Goal: Task Accomplishment & Management: Manage account settings

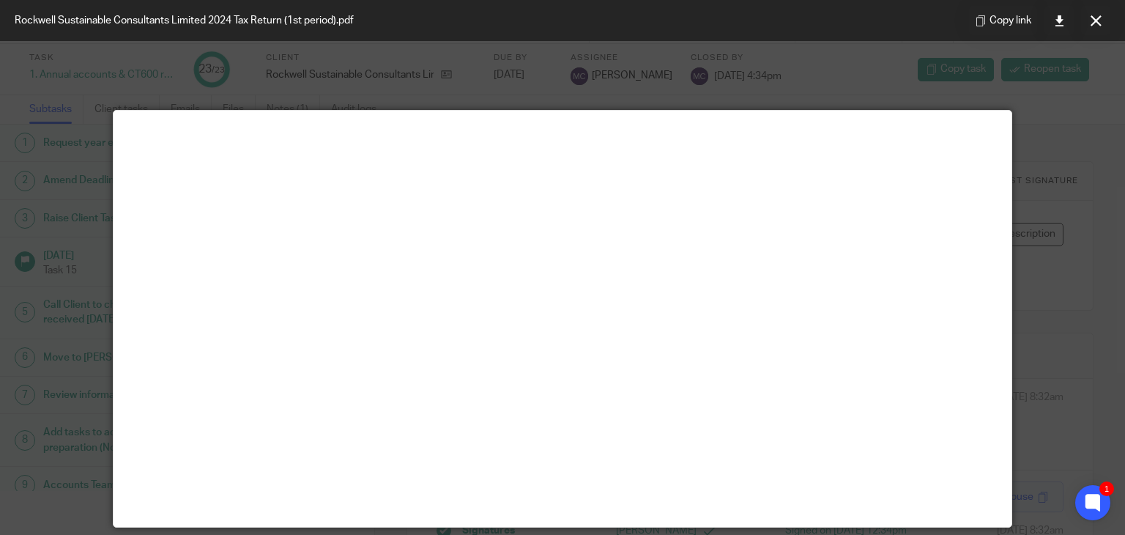
scroll to position [82, 0]
click at [1096, 24] on icon at bounding box center [1096, 20] width 11 height 11
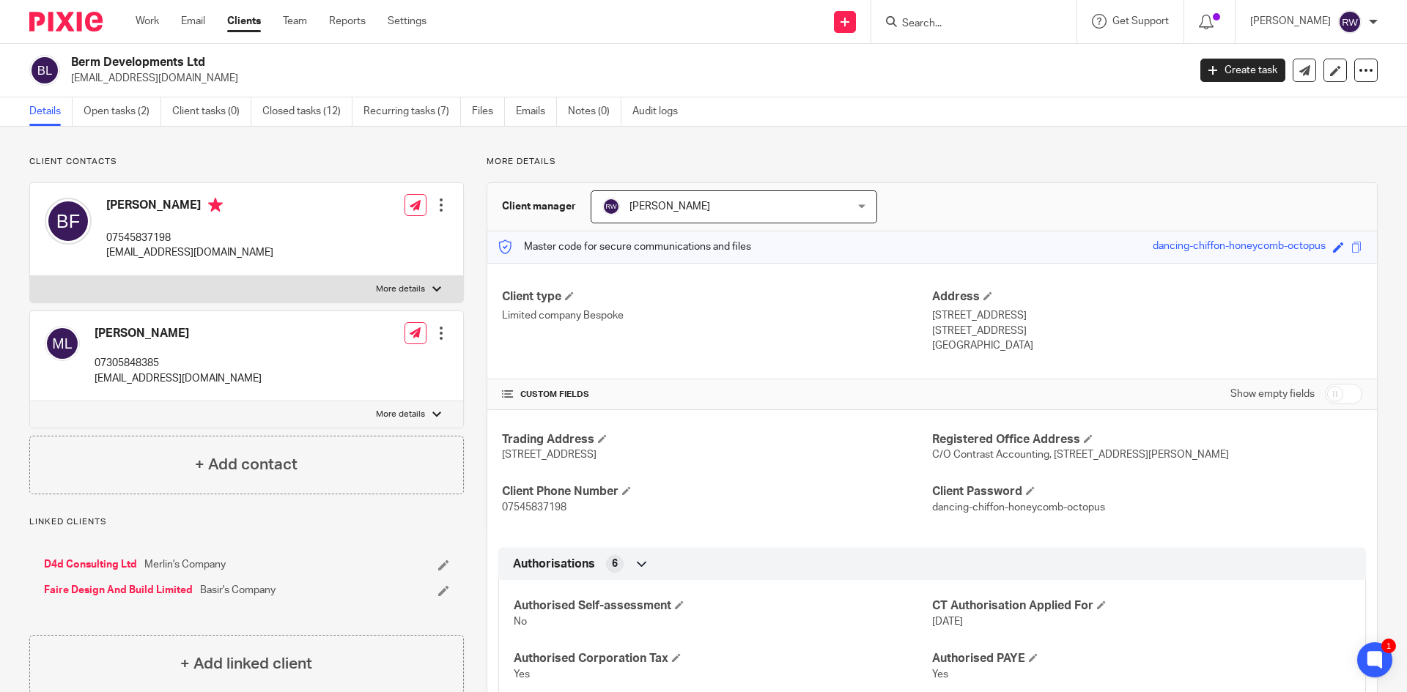
click at [949, 28] on input "Search" at bounding box center [967, 24] width 132 height 13
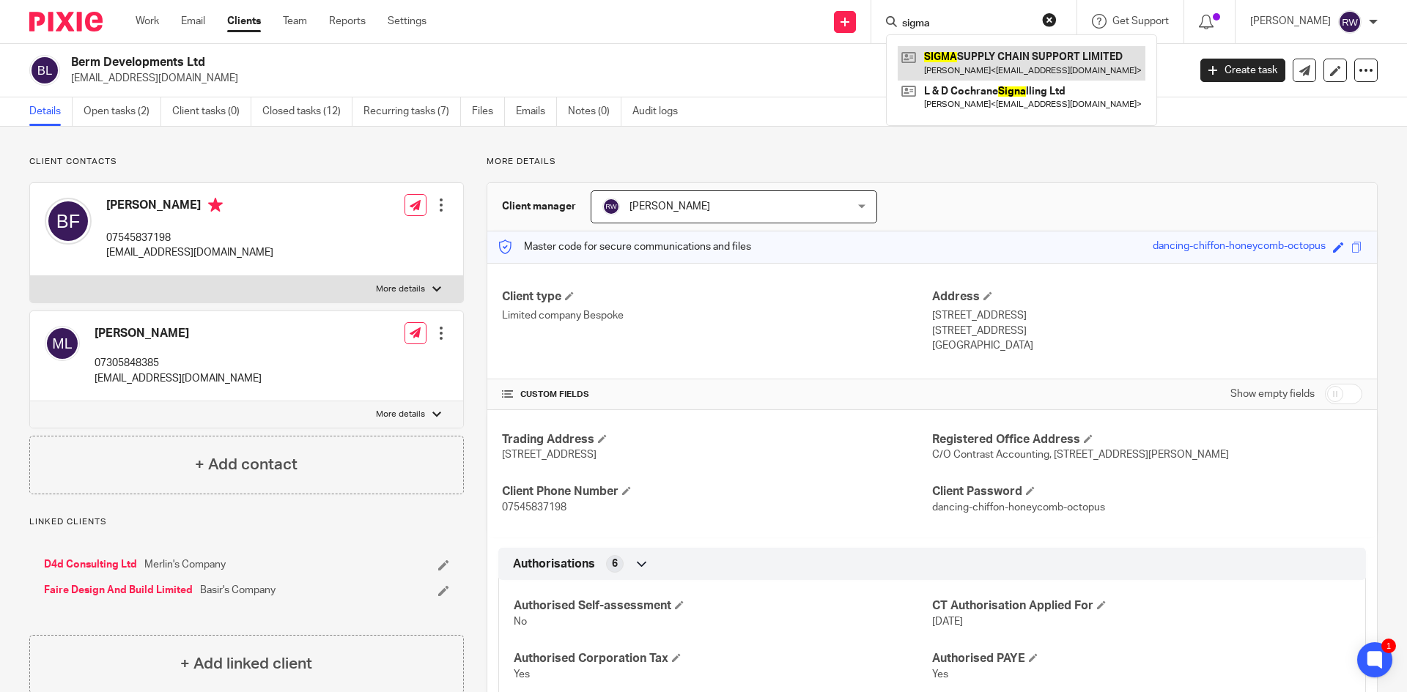
type input "sigma"
click at [958, 54] on link at bounding box center [1022, 63] width 248 height 34
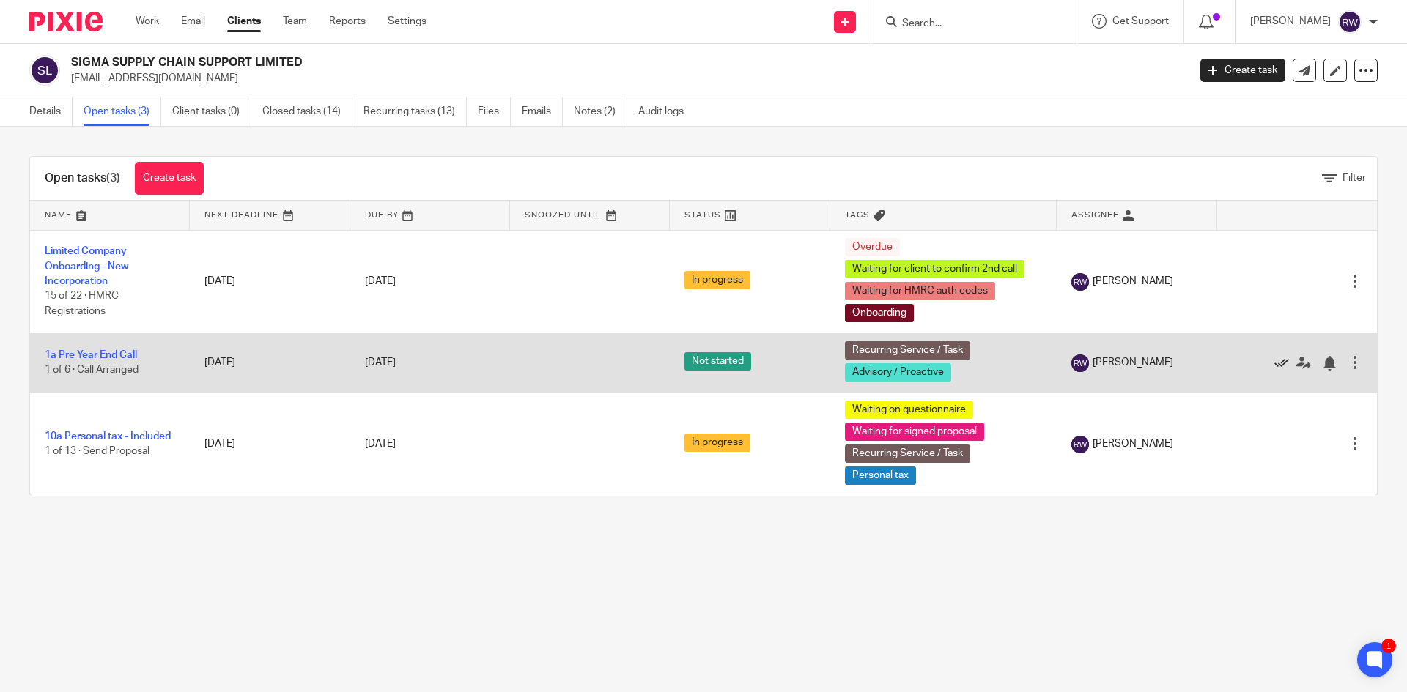
click at [1274, 356] on icon at bounding box center [1281, 363] width 15 height 15
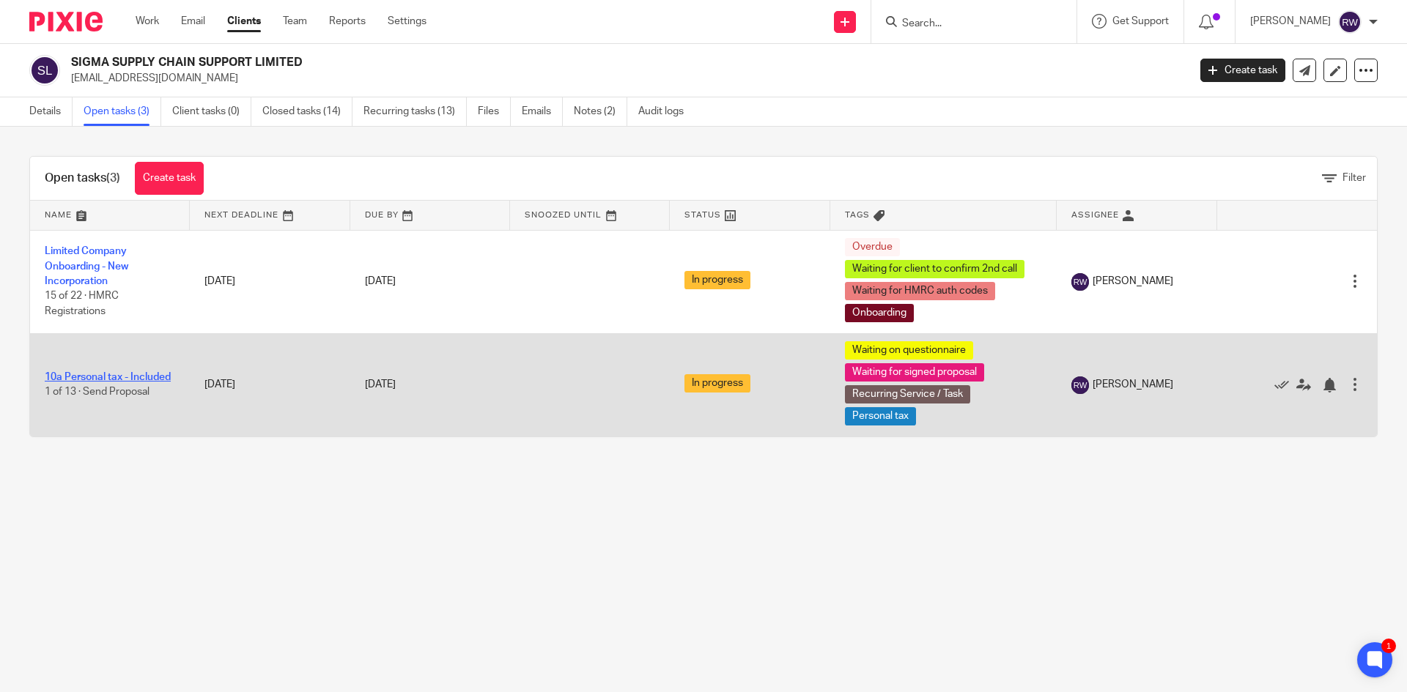
click at [147, 372] on link "10a Personal tax - Included" at bounding box center [108, 377] width 126 height 10
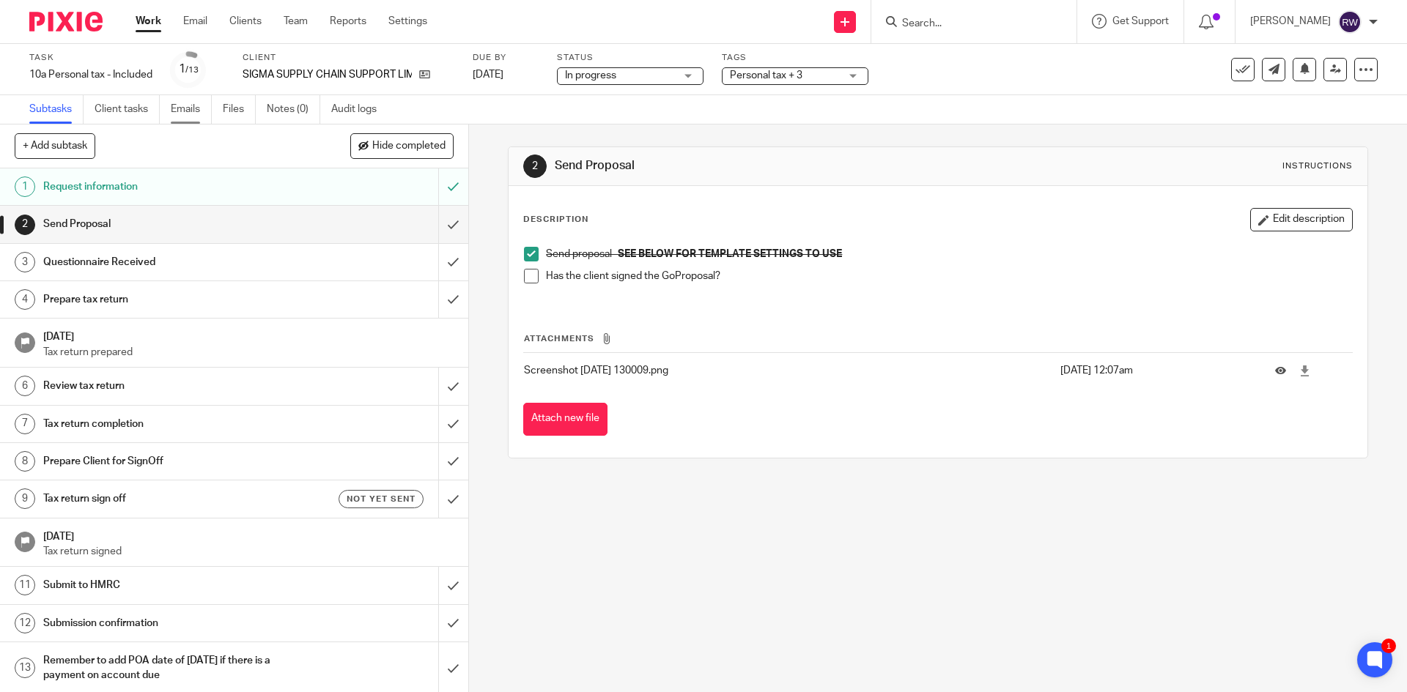
click at [193, 117] on link "Emails" at bounding box center [191, 109] width 41 height 29
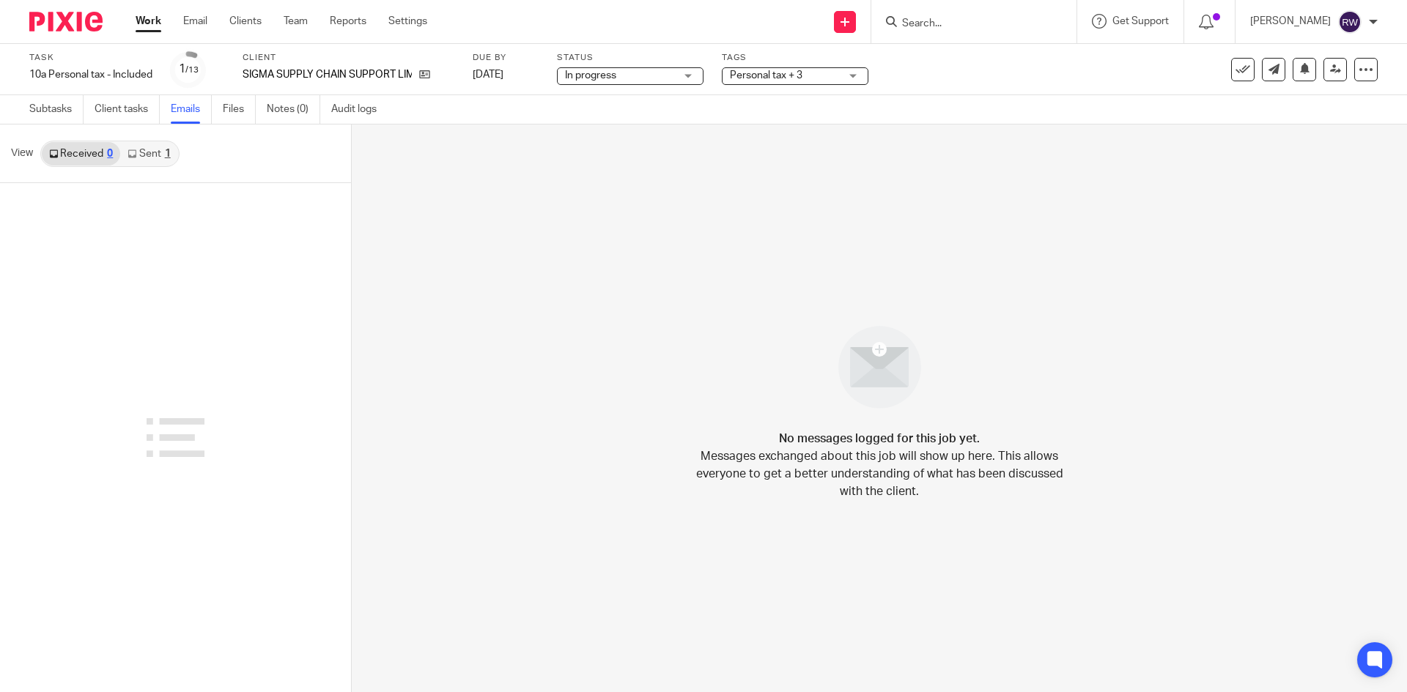
click at [155, 152] on link "Sent 1" at bounding box center [148, 153] width 57 height 23
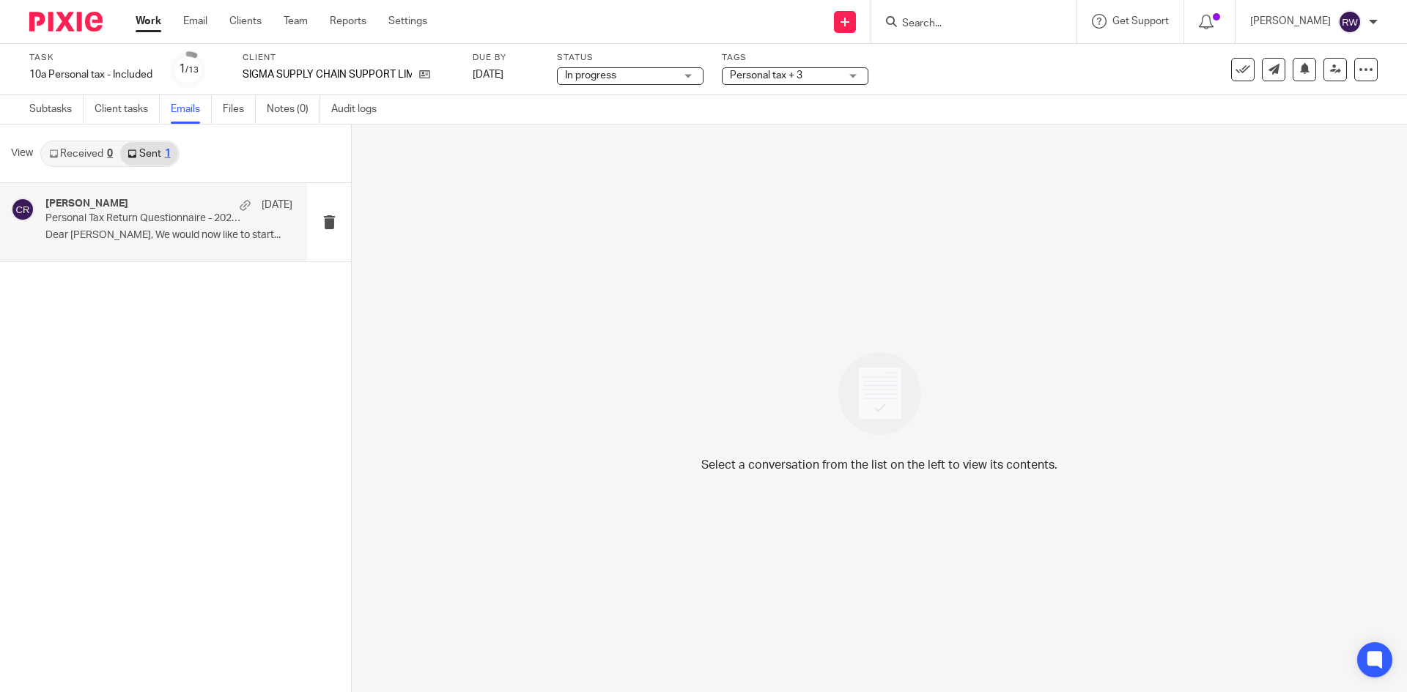
click at [158, 225] on p "Personal Tax Return Questionnaire - 2025 Tax Return" at bounding box center [144, 218] width 198 height 12
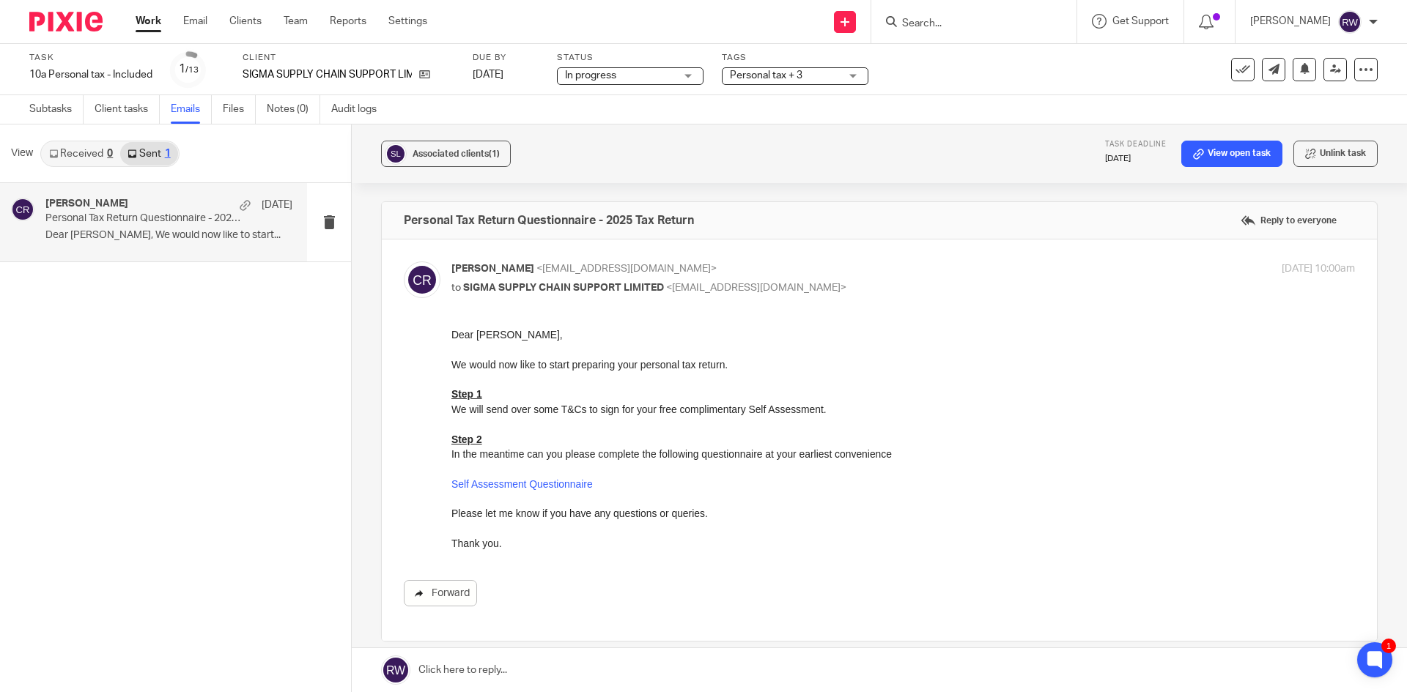
click at [439, 600] on link "Forward" at bounding box center [440, 593] width 73 height 26
click at [961, 21] on input "Search" at bounding box center [967, 24] width 132 height 13
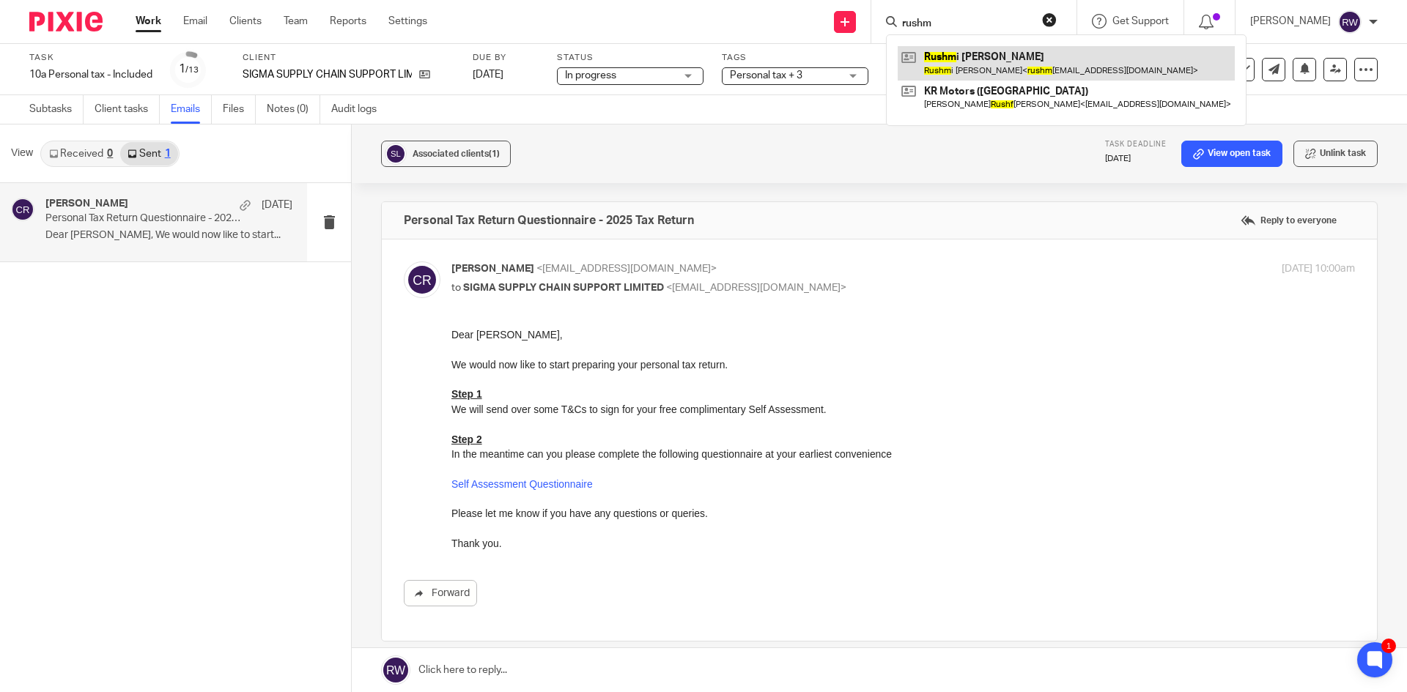
type input "rushm"
click at [969, 58] on link at bounding box center [1066, 63] width 337 height 34
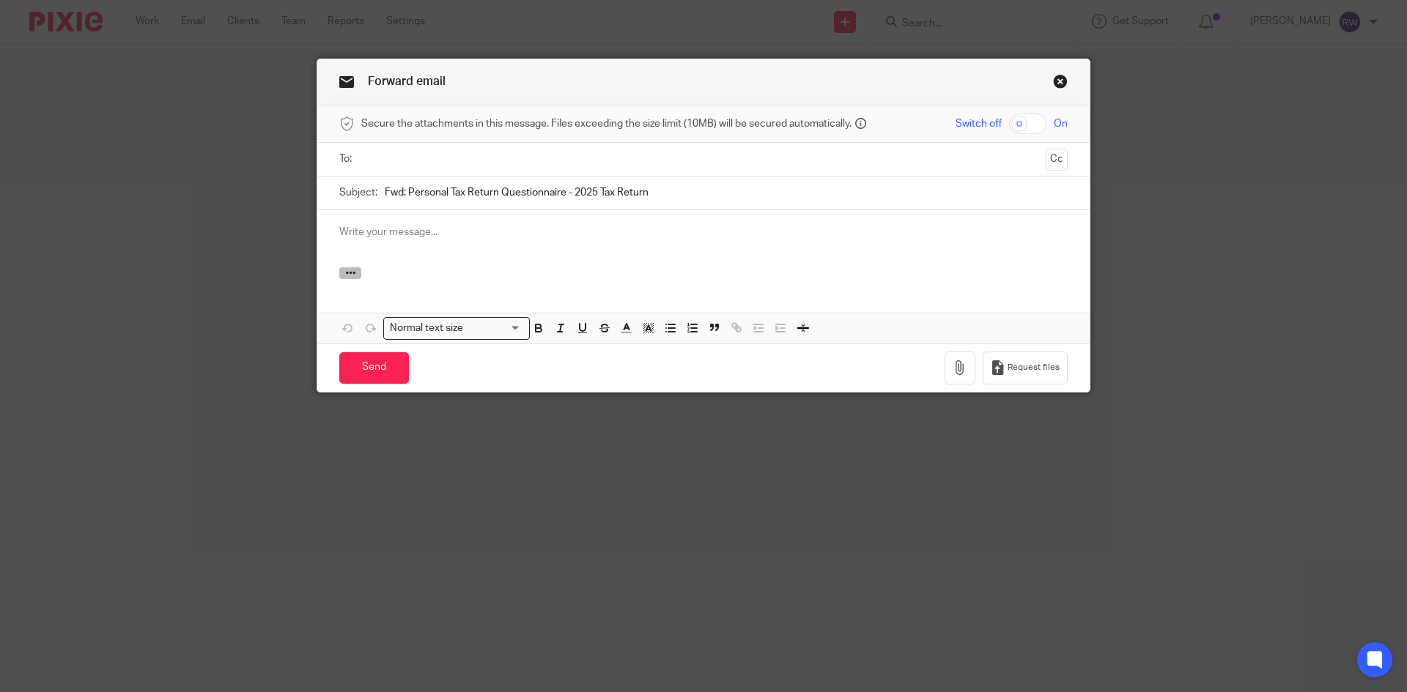
click at [339, 276] on button "button" at bounding box center [350, 273] width 22 height 12
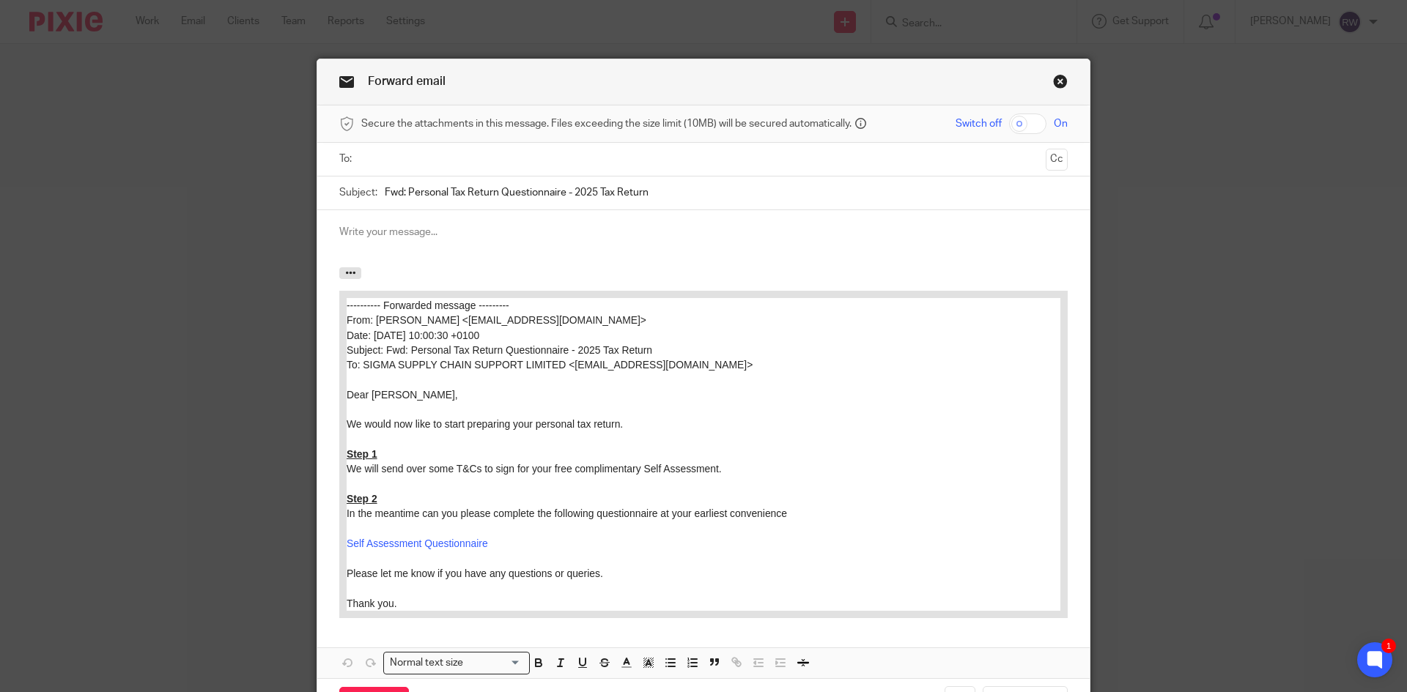
click at [394, 171] on ul at bounding box center [704, 159] width 683 height 24
click at [404, 157] on input "text" at bounding box center [702, 159] width 673 height 17
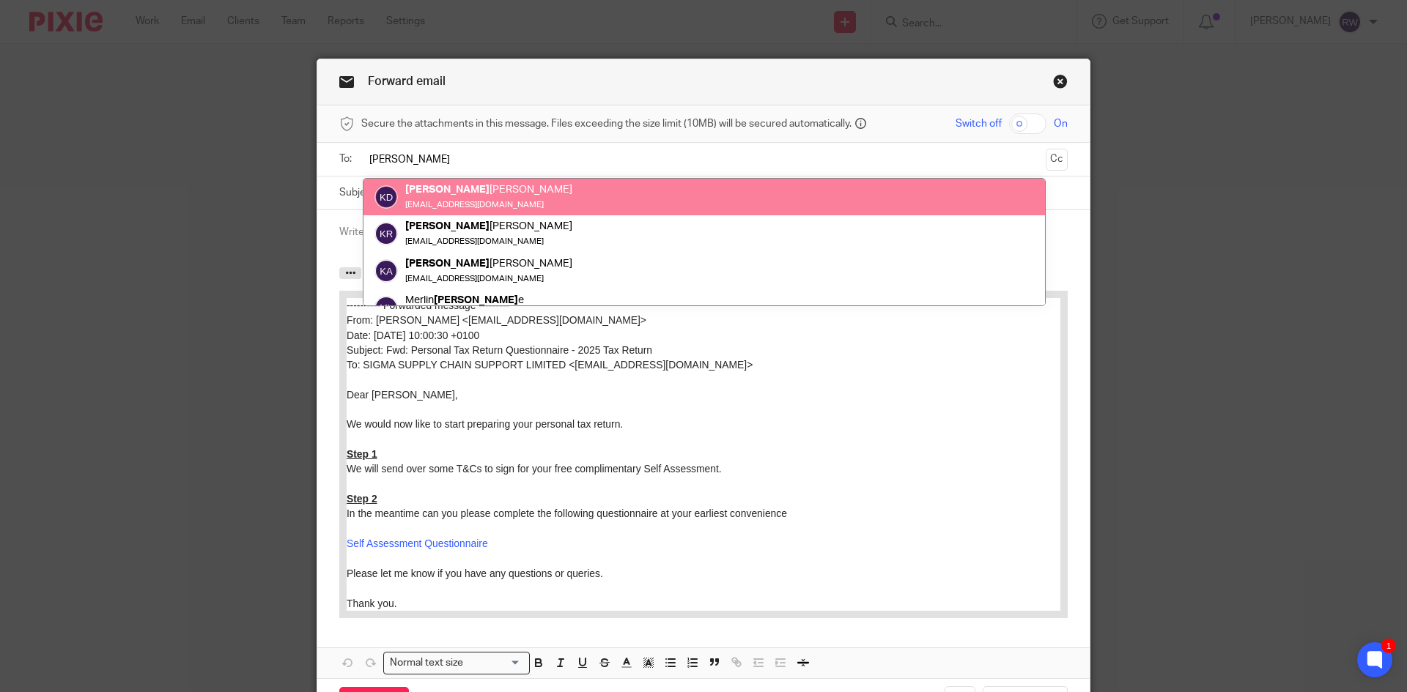
type input "[PERSON_NAME]"
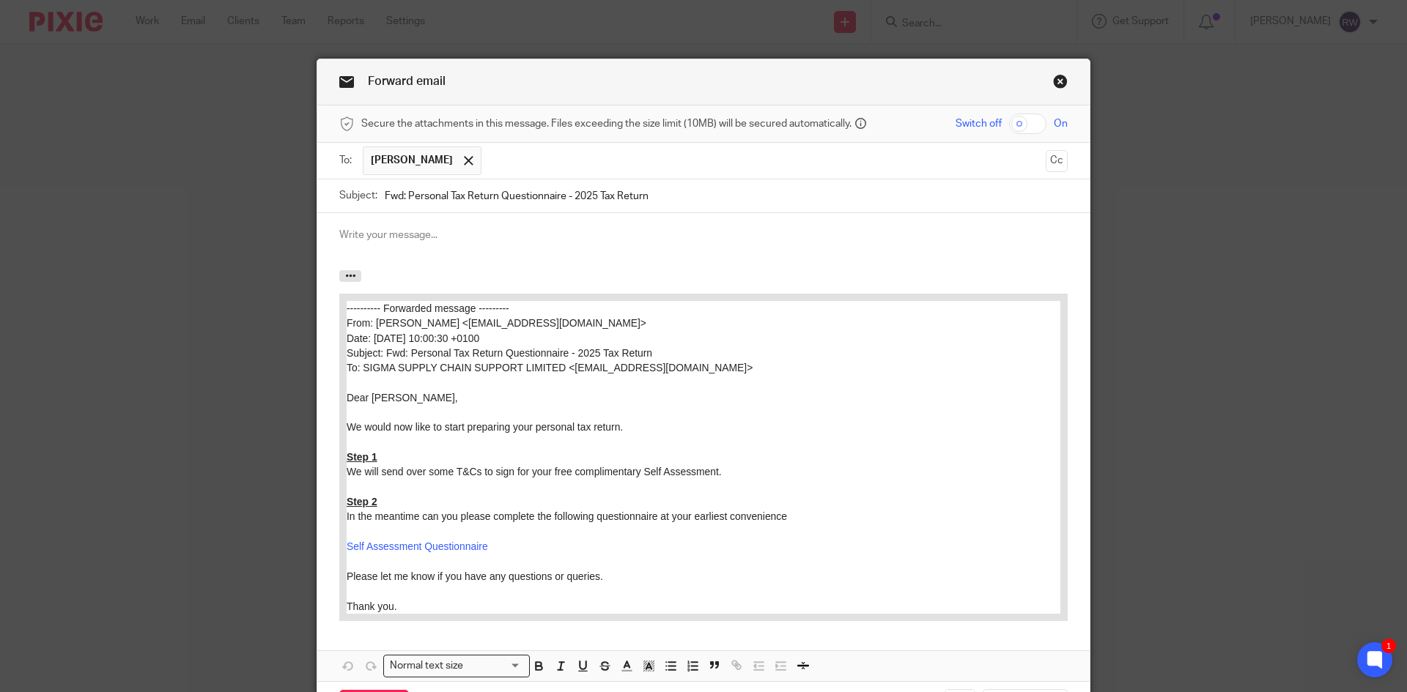
scroll to position [97, 0]
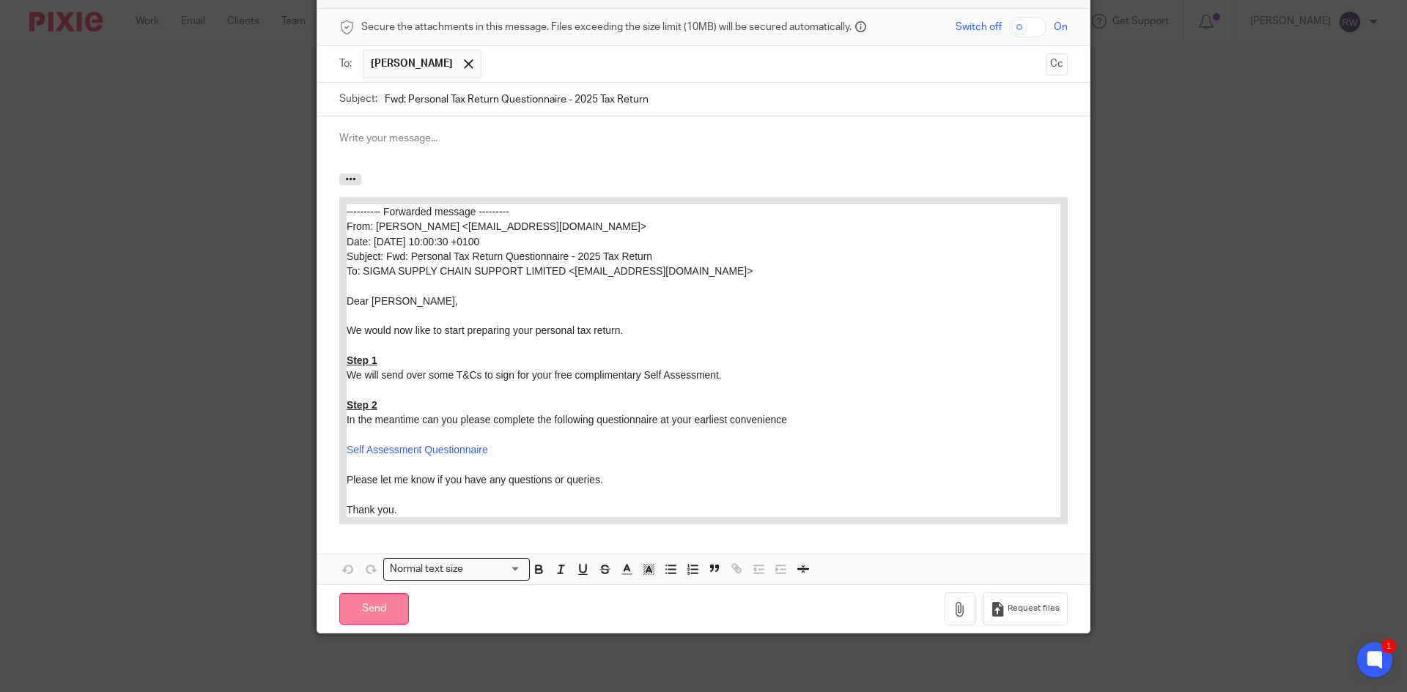
click at [374, 606] on input "Send" at bounding box center [374, 610] width 70 height 32
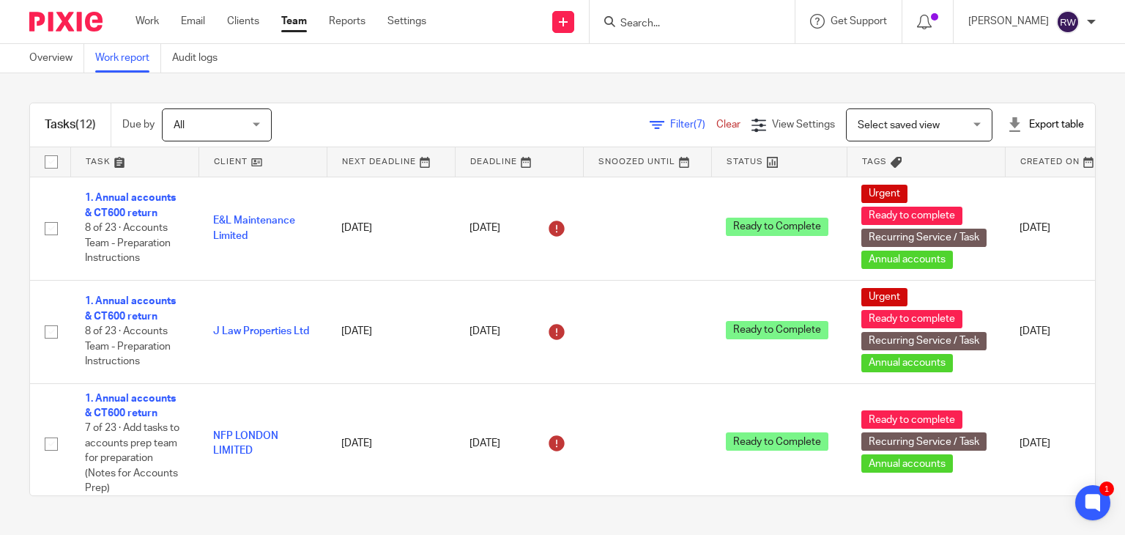
click at [651, 25] on input "Search" at bounding box center [685, 24] width 132 height 13
click at [636, 10] on div at bounding box center [692, 21] width 205 height 43
click at [656, 20] on input "Search" at bounding box center [685, 24] width 132 height 13
type input "r"
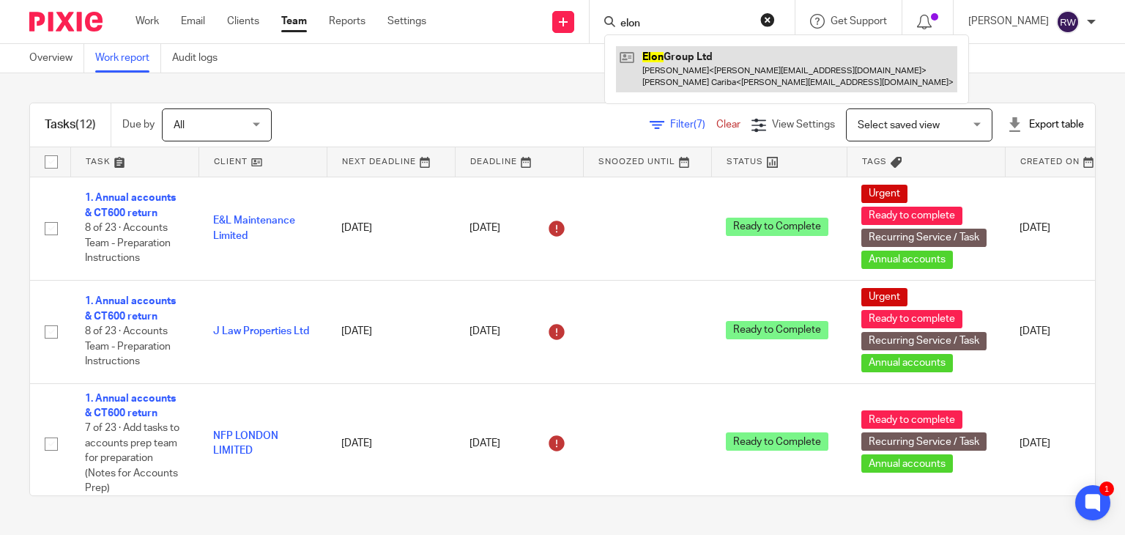
type input "elon"
click at [706, 67] on link at bounding box center [786, 68] width 341 height 45
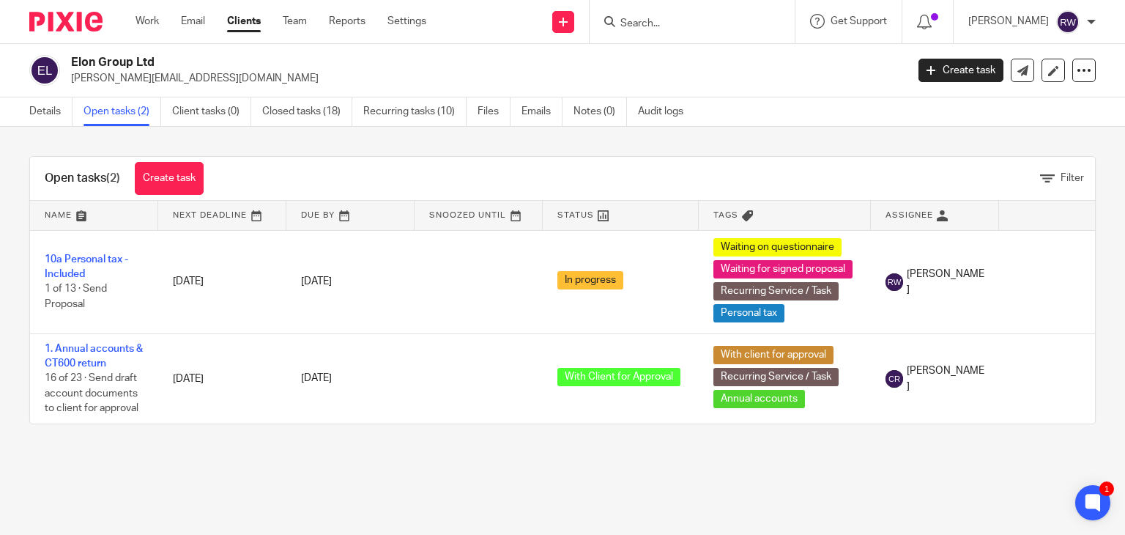
click at [651, 21] on input "Search" at bounding box center [685, 24] width 132 height 13
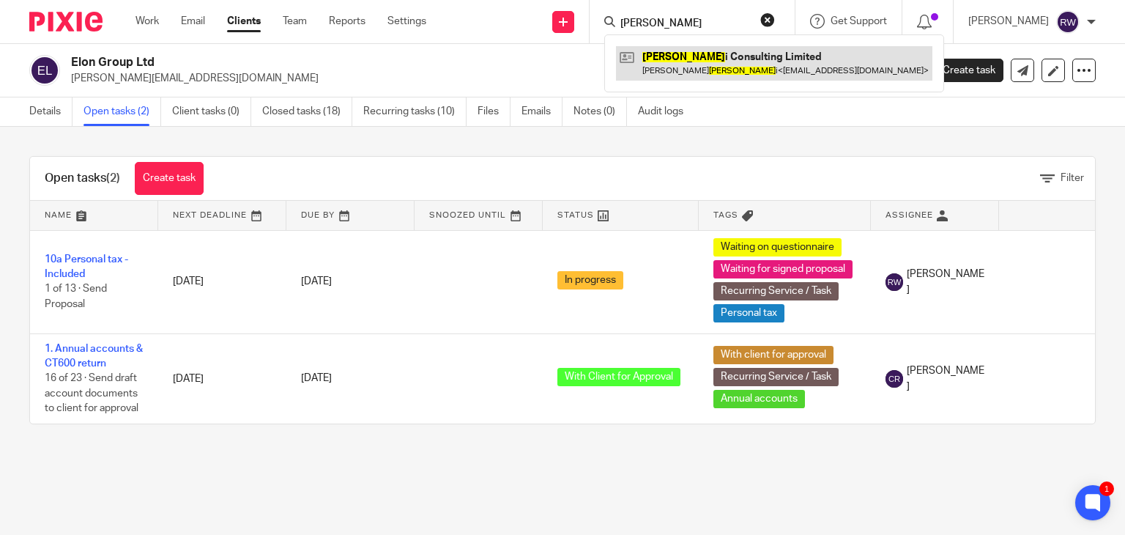
type input "[PERSON_NAME]"
click at [675, 67] on link at bounding box center [774, 63] width 317 height 34
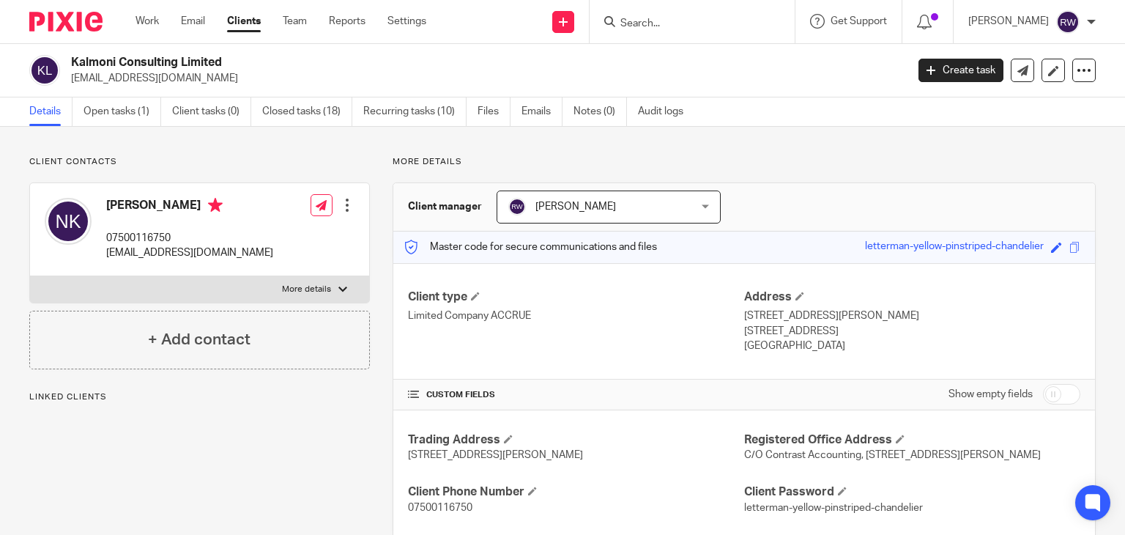
click at [123, 121] on link "Open tasks (1)" at bounding box center [123, 111] width 78 height 29
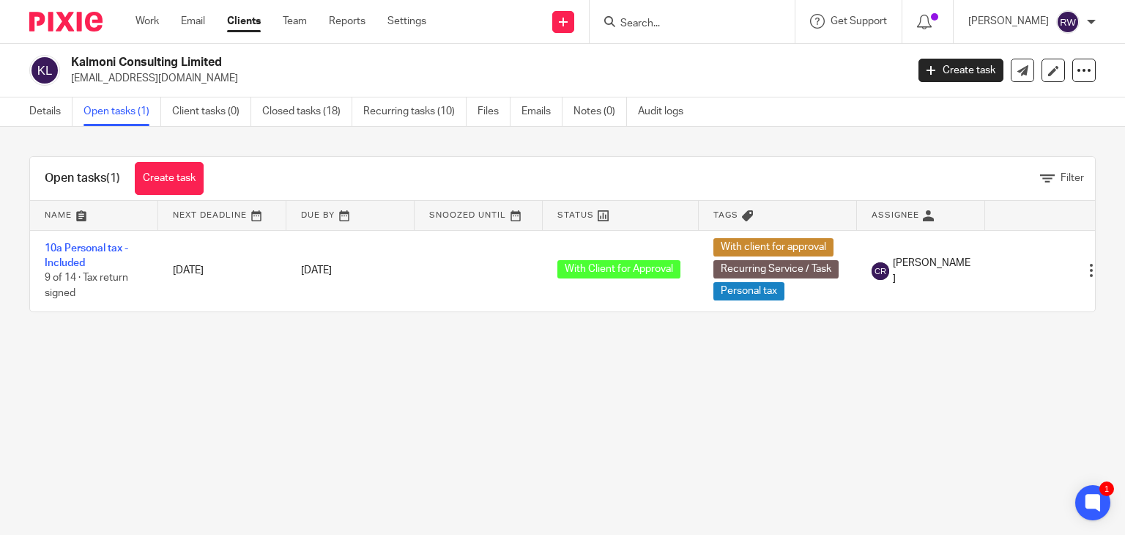
click at [677, 18] on input "Search" at bounding box center [685, 24] width 132 height 13
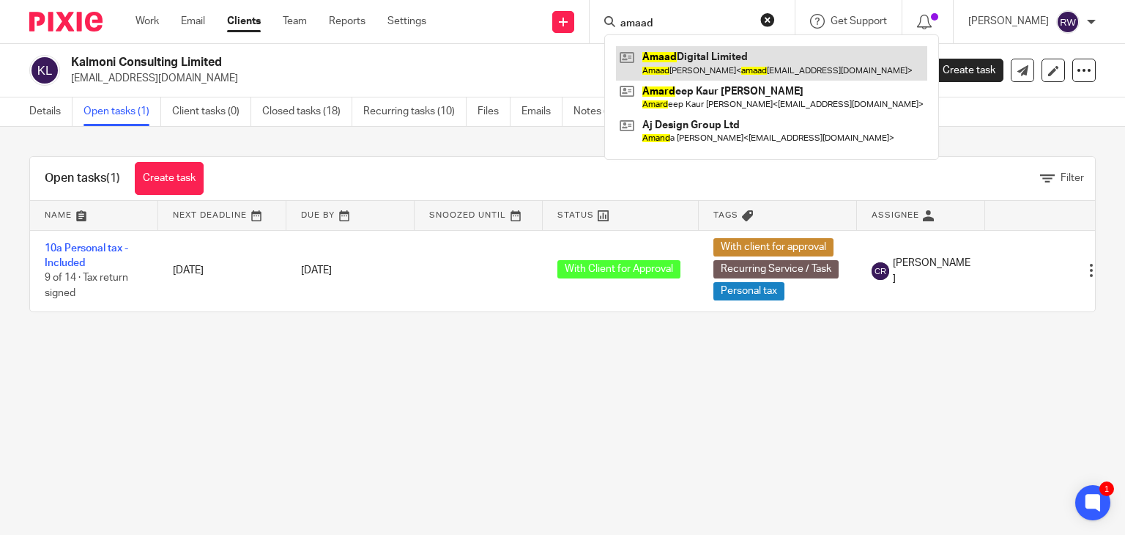
type input "amaad"
click at [717, 51] on link at bounding box center [771, 63] width 311 height 34
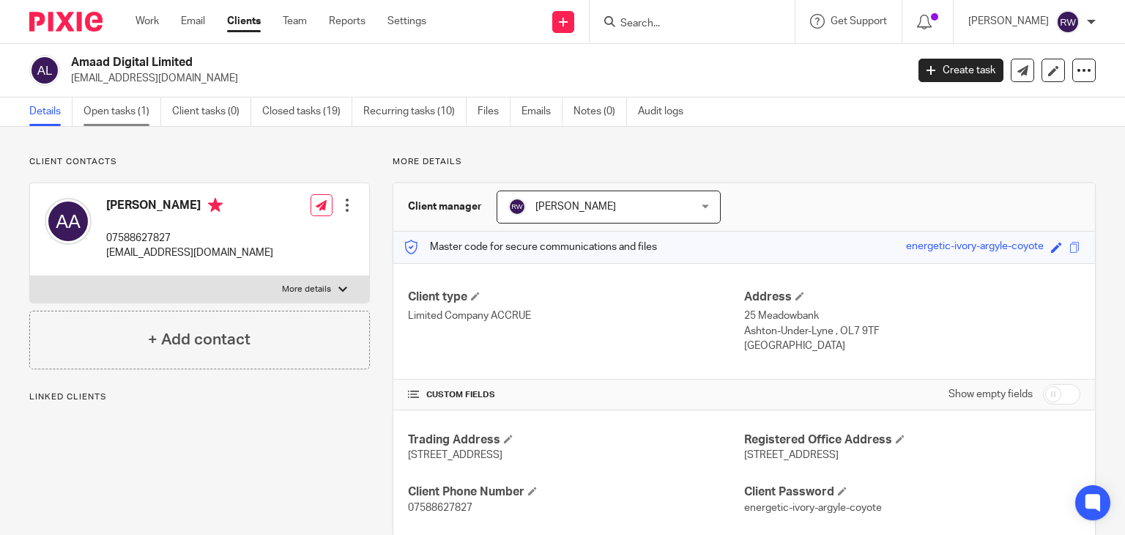
click at [140, 112] on link "Open tasks (1)" at bounding box center [123, 111] width 78 height 29
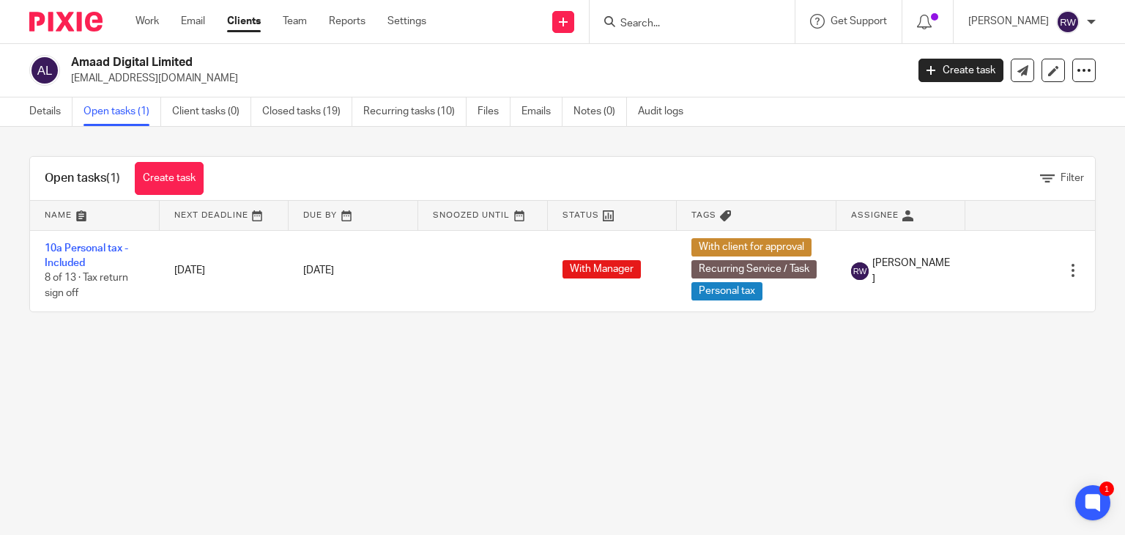
scroll to position [0, 12]
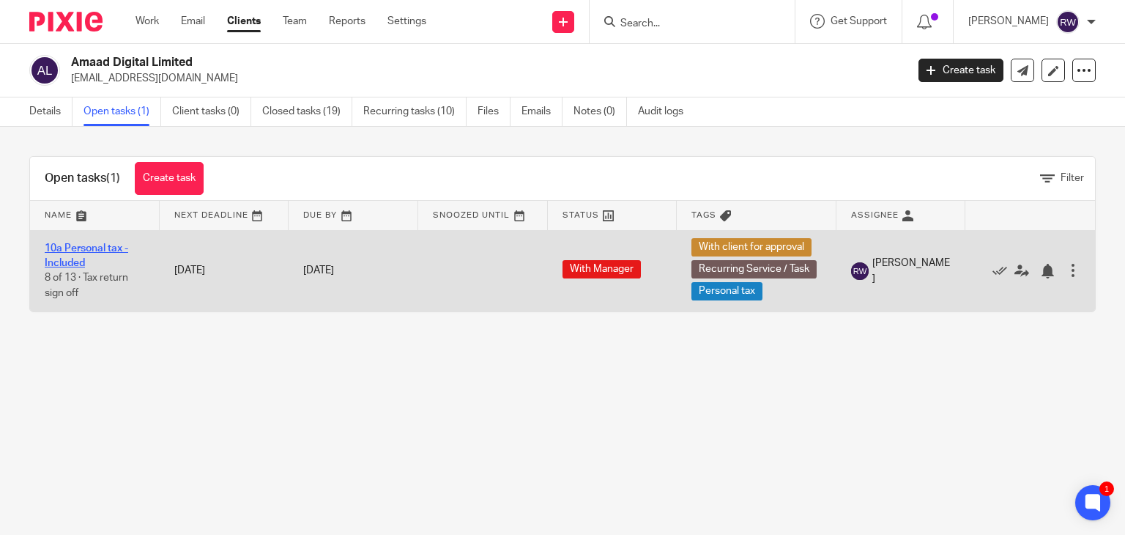
click at [86, 245] on link "10a Personal tax - Included" at bounding box center [87, 255] width 84 height 25
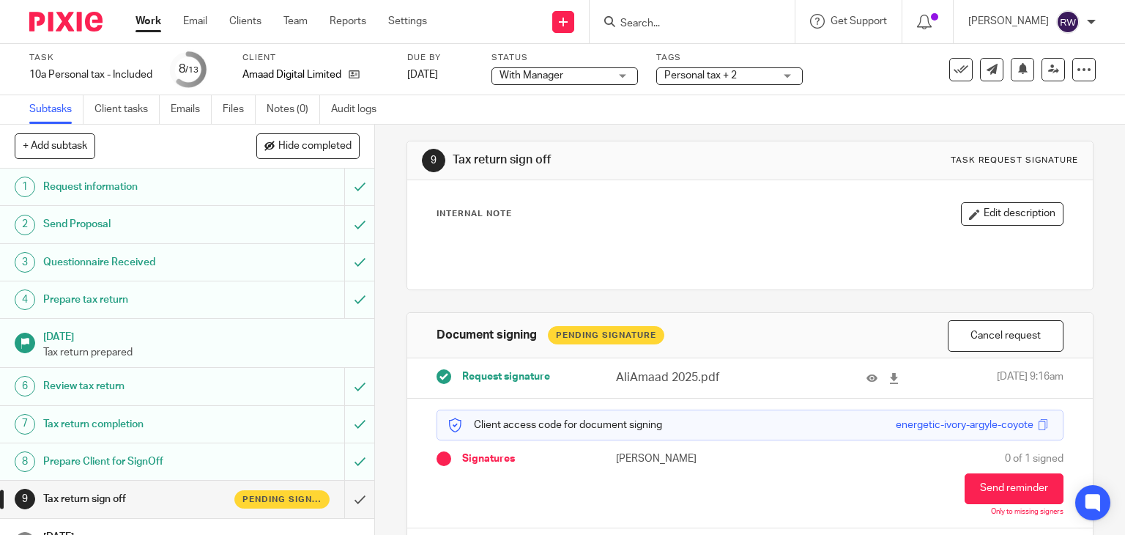
scroll to position [66, 0]
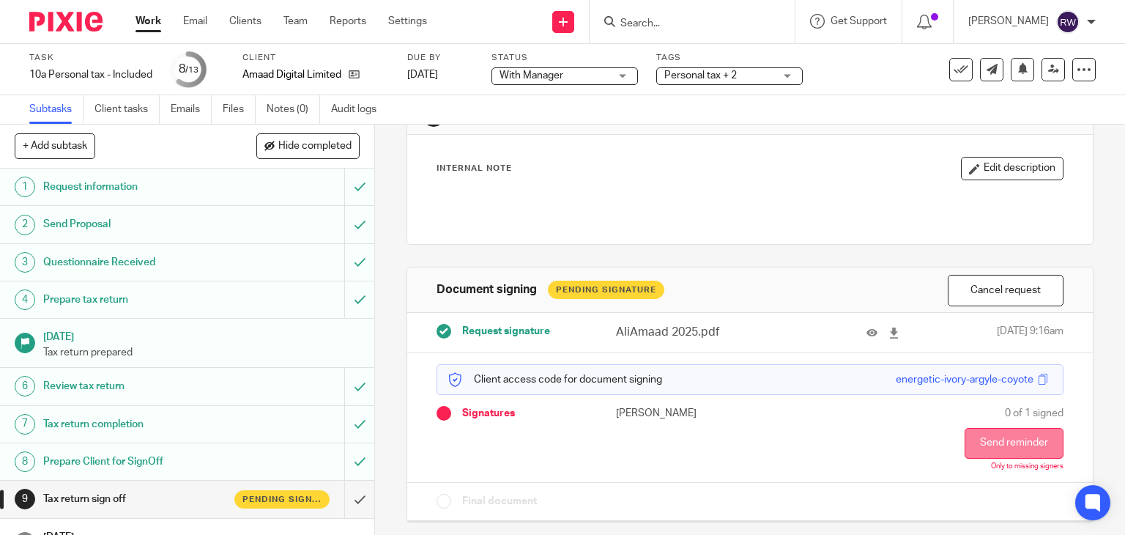
click at [988, 432] on button "Send reminder" at bounding box center [1014, 443] width 99 height 31
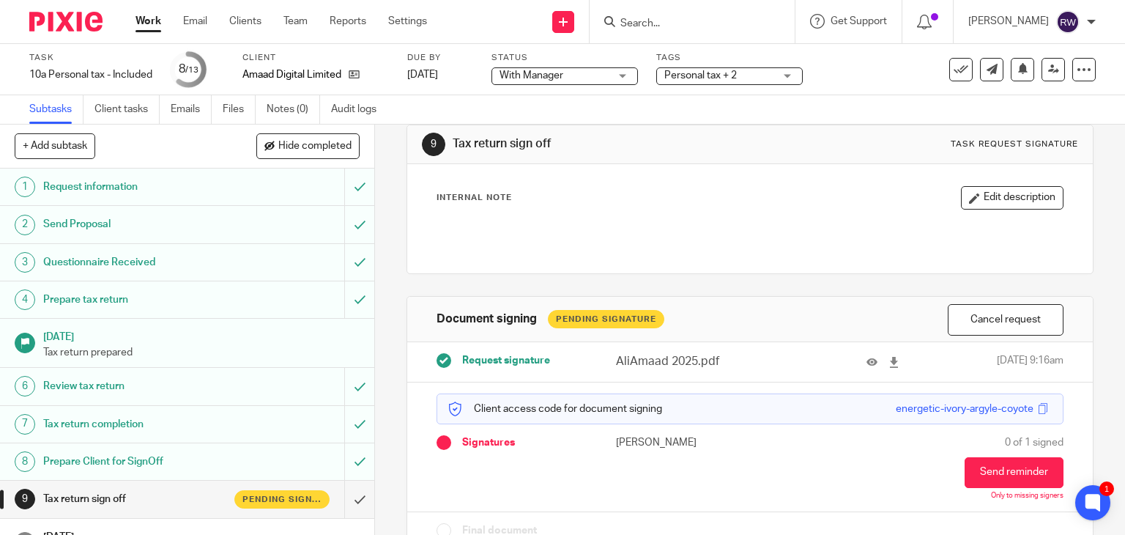
scroll to position [0, 0]
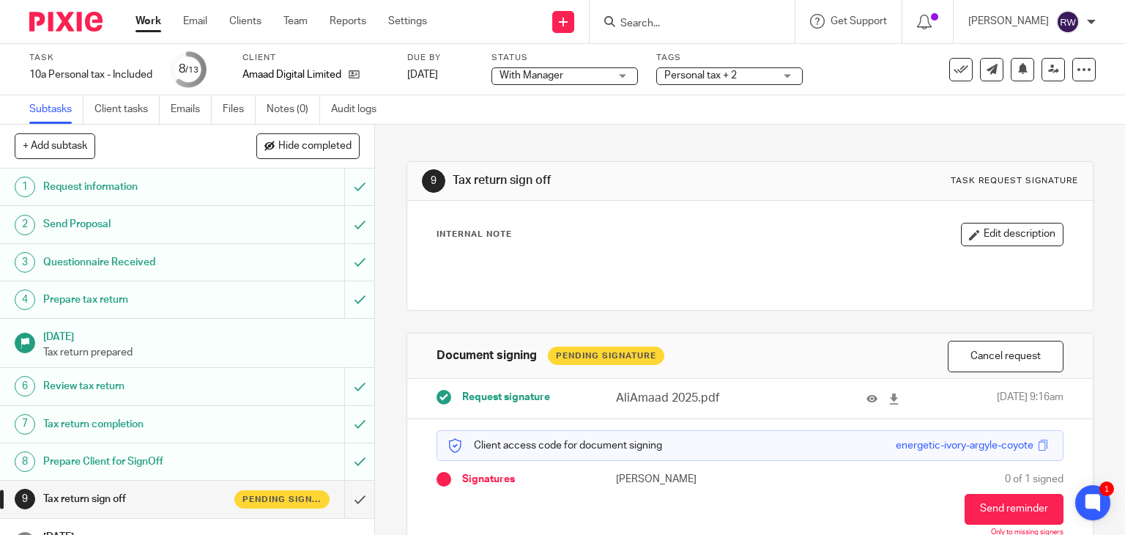
click at [677, 18] on input "Search" at bounding box center [685, 24] width 132 height 13
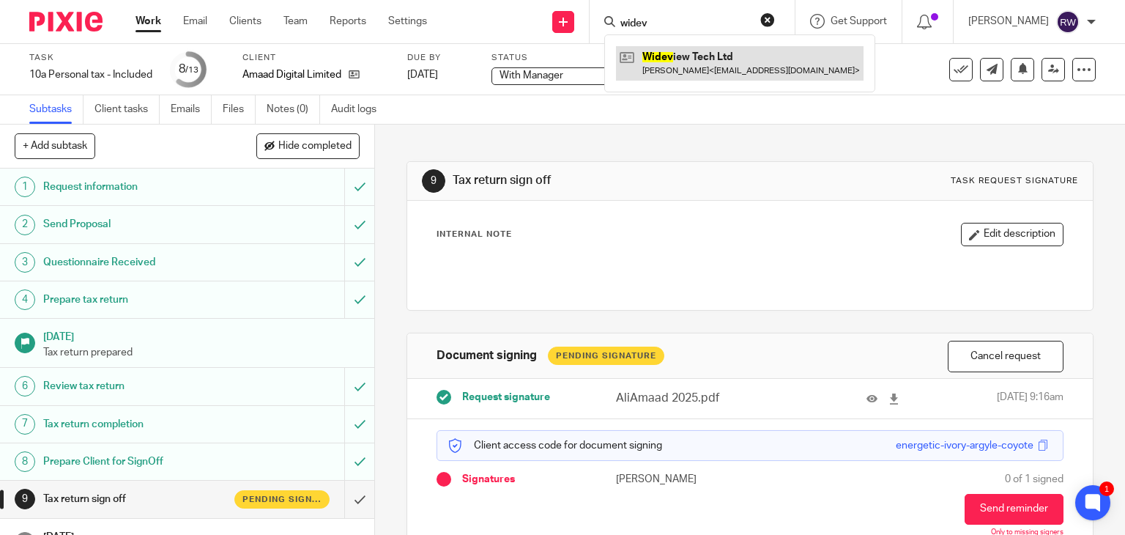
type input "widev"
click at [695, 59] on link at bounding box center [740, 63] width 248 height 34
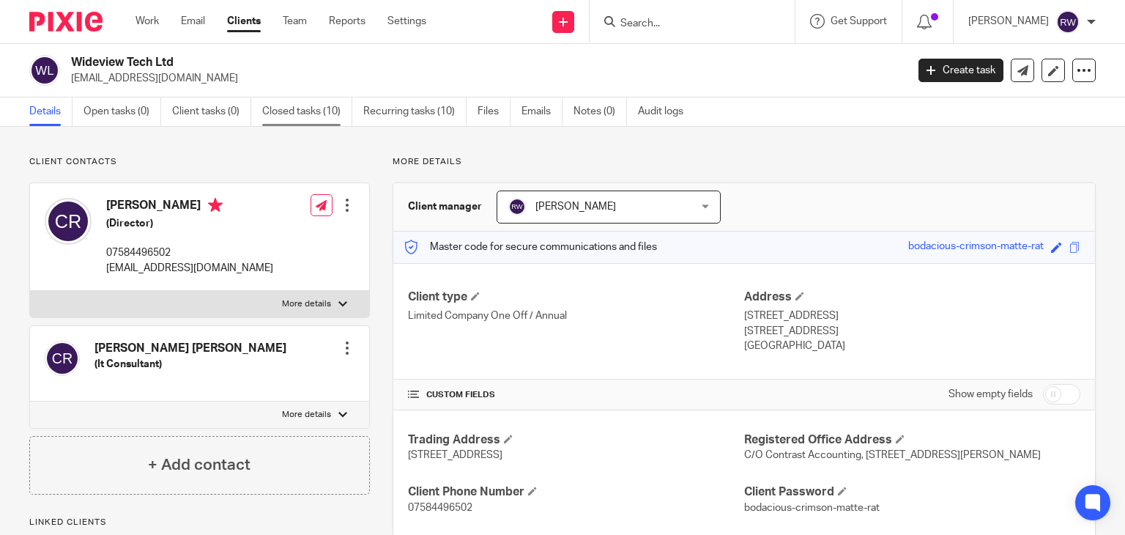
click at [291, 109] on link "Closed tasks (10)" at bounding box center [307, 111] width 90 height 29
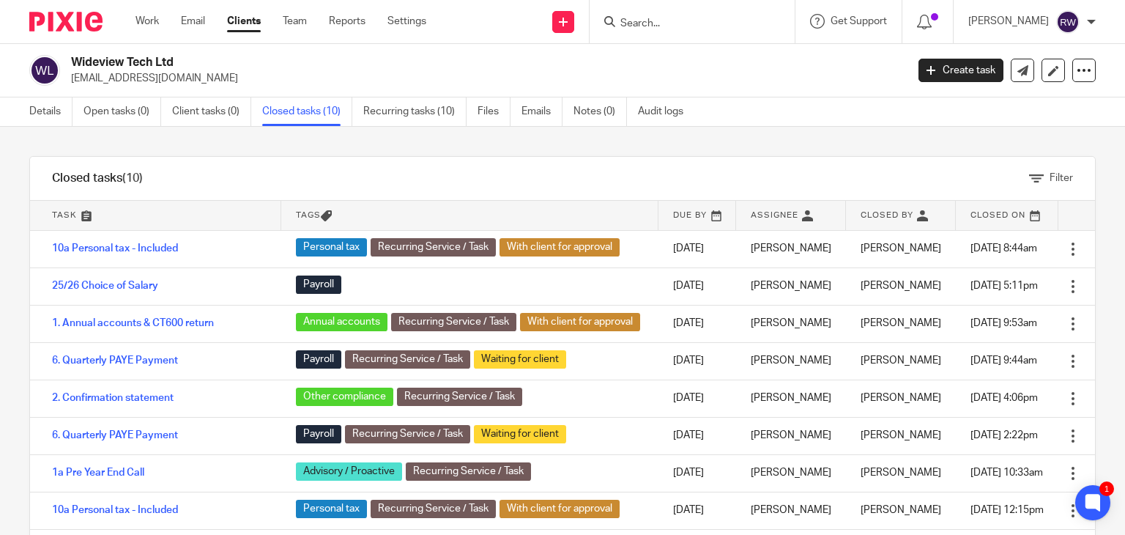
click at [690, 23] on input "Search" at bounding box center [685, 24] width 132 height 13
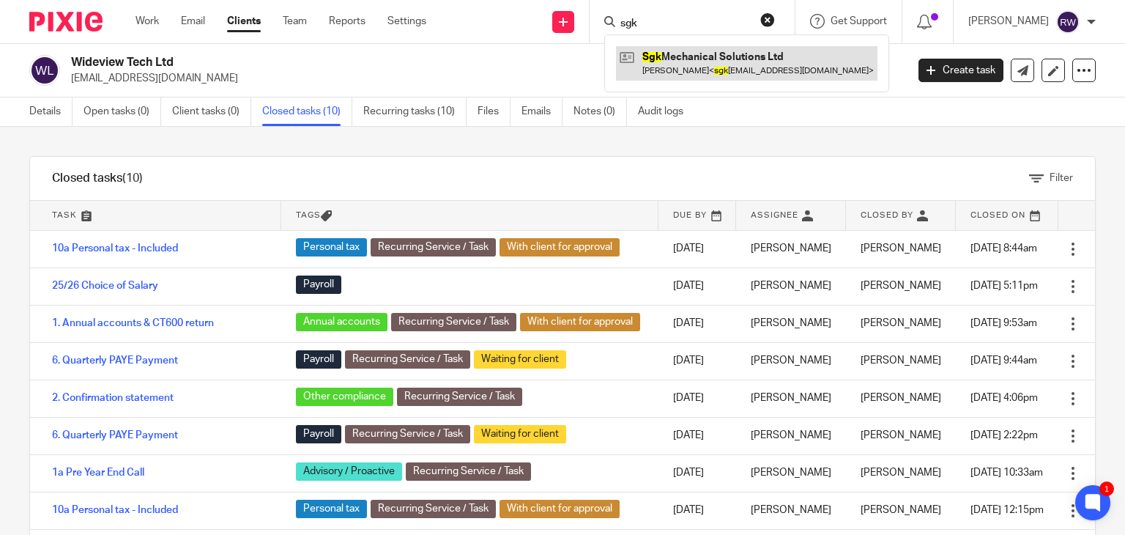
type input "sgk"
click at [680, 56] on link at bounding box center [747, 63] width 262 height 34
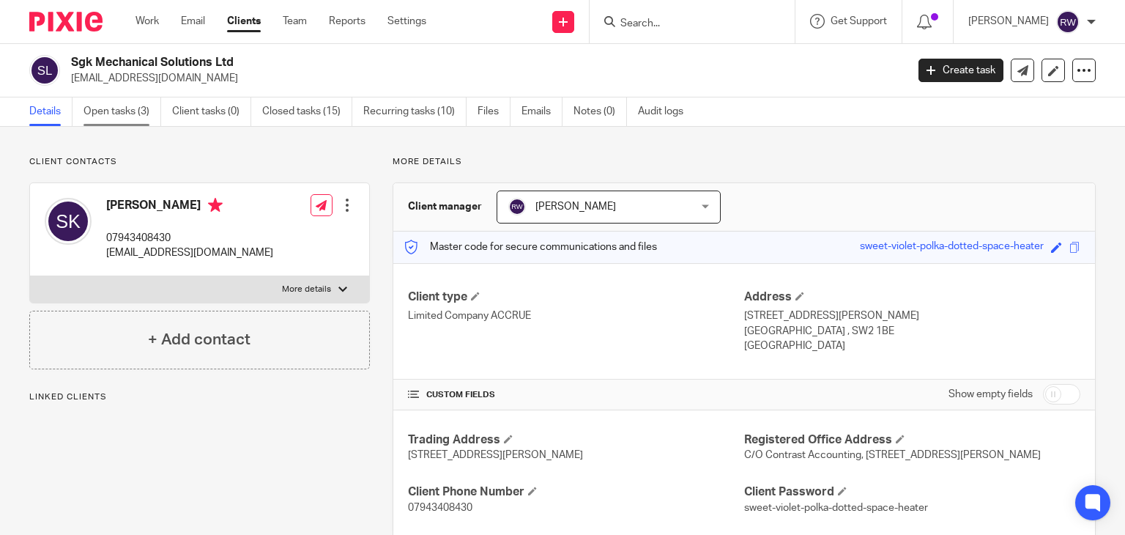
click at [123, 120] on link "Open tasks (3)" at bounding box center [123, 111] width 78 height 29
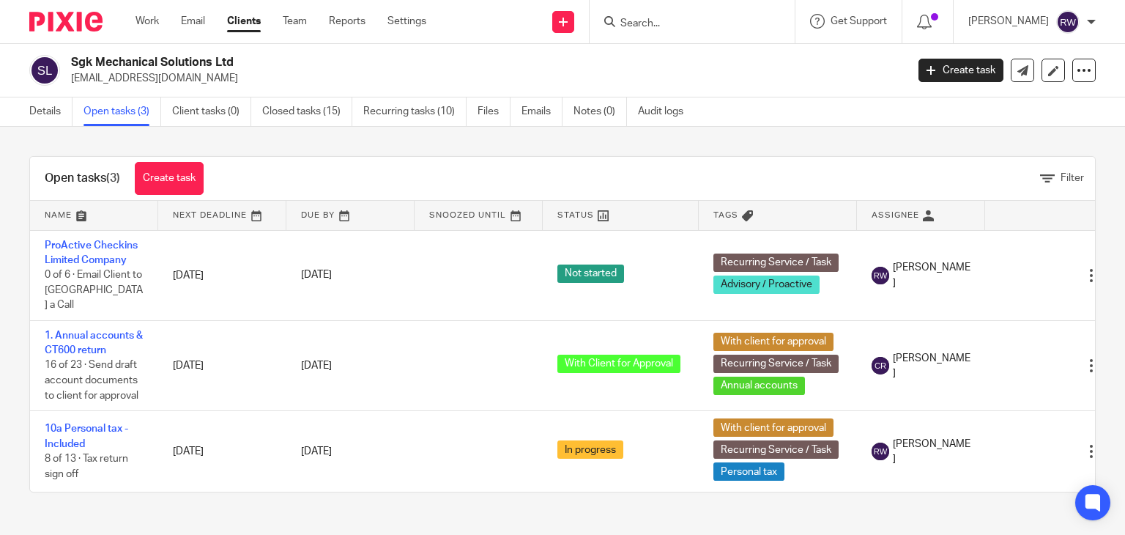
scroll to position [0, 41]
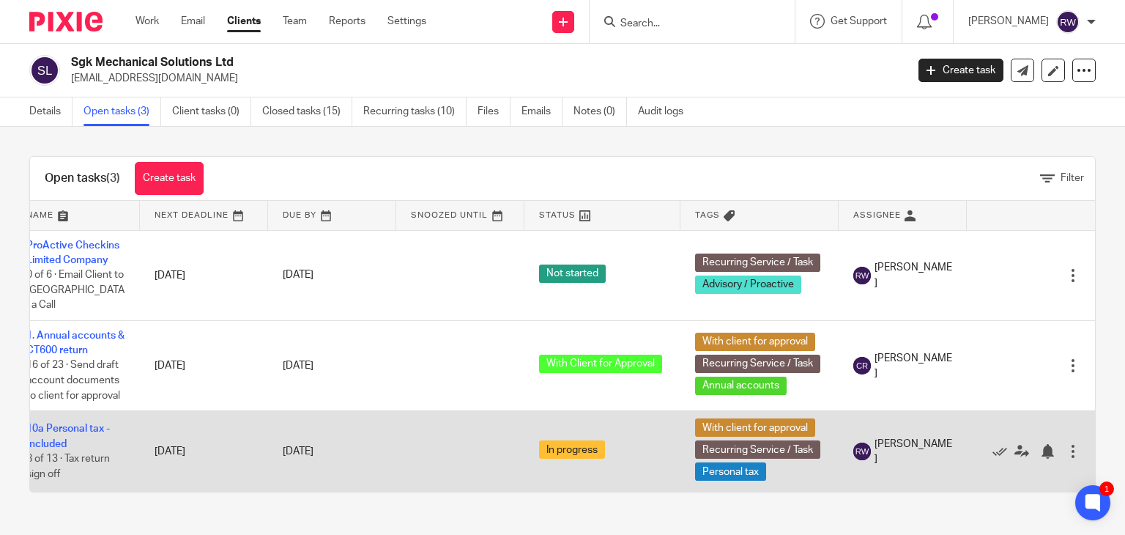
drag, startPoint x: 528, startPoint y: 477, endPoint x: 413, endPoint y: 467, distance: 115.5
click at [413, 467] on tr "10a Personal tax - Included 8 of 13 · Tax return sign off 30 Nov 2025 31 Jan 20…" at bounding box center [554, 451] width 1084 height 81
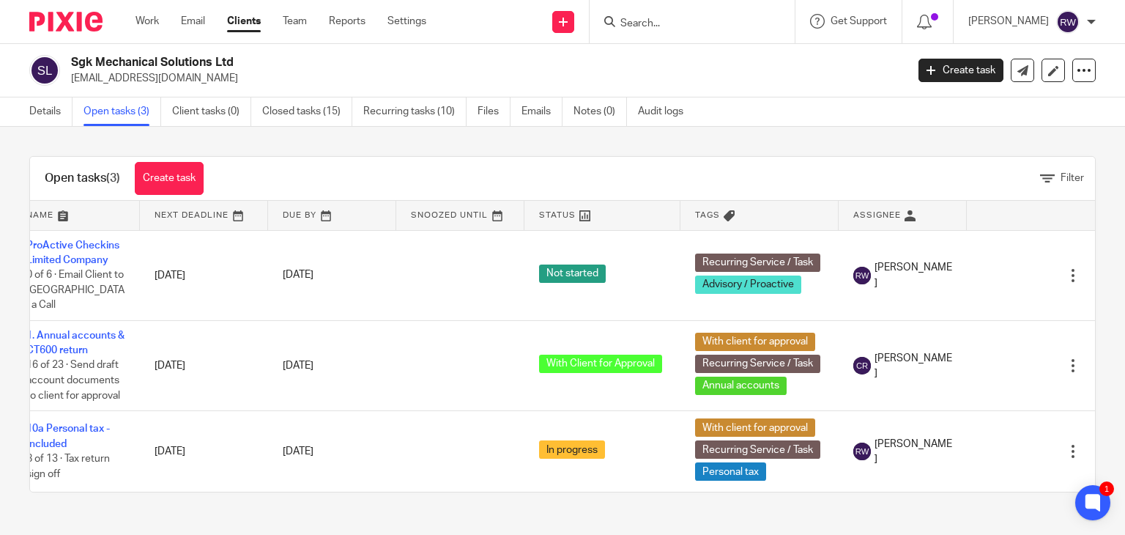
scroll to position [0, 0]
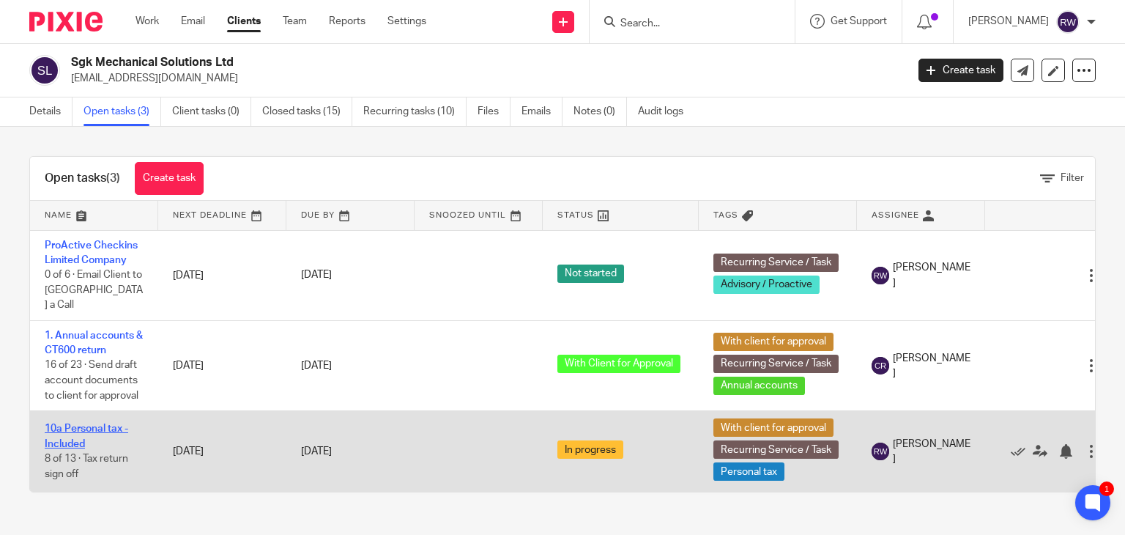
click at [87, 424] on link "10a Personal tax - Included" at bounding box center [87, 436] width 84 height 25
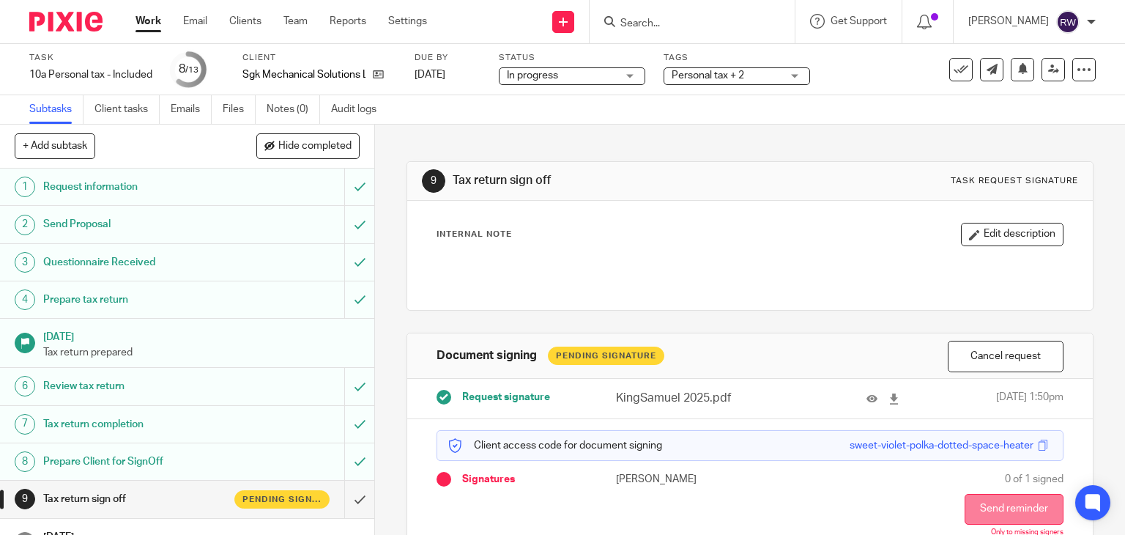
click at [991, 498] on button "Send reminder" at bounding box center [1014, 509] width 99 height 31
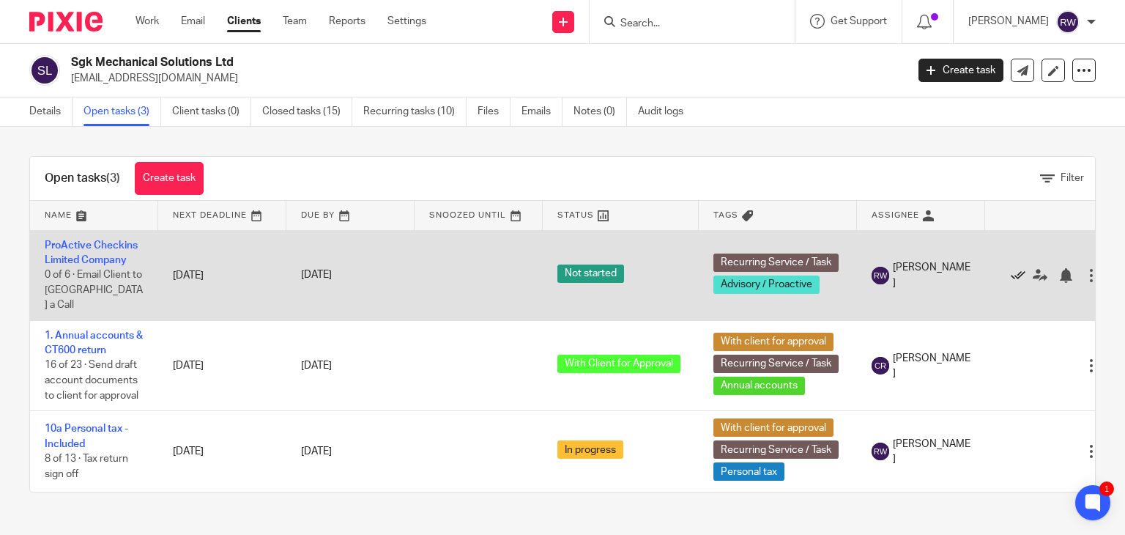
click at [1017, 268] on icon at bounding box center [1018, 275] width 15 height 15
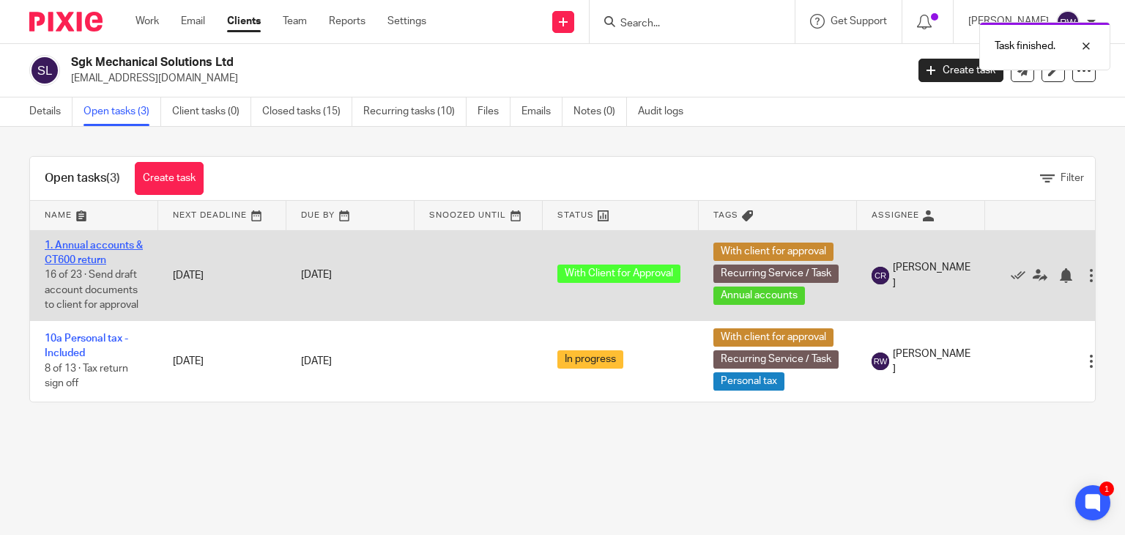
click at [89, 242] on link "1. Annual accounts & CT600 return" at bounding box center [94, 252] width 98 height 25
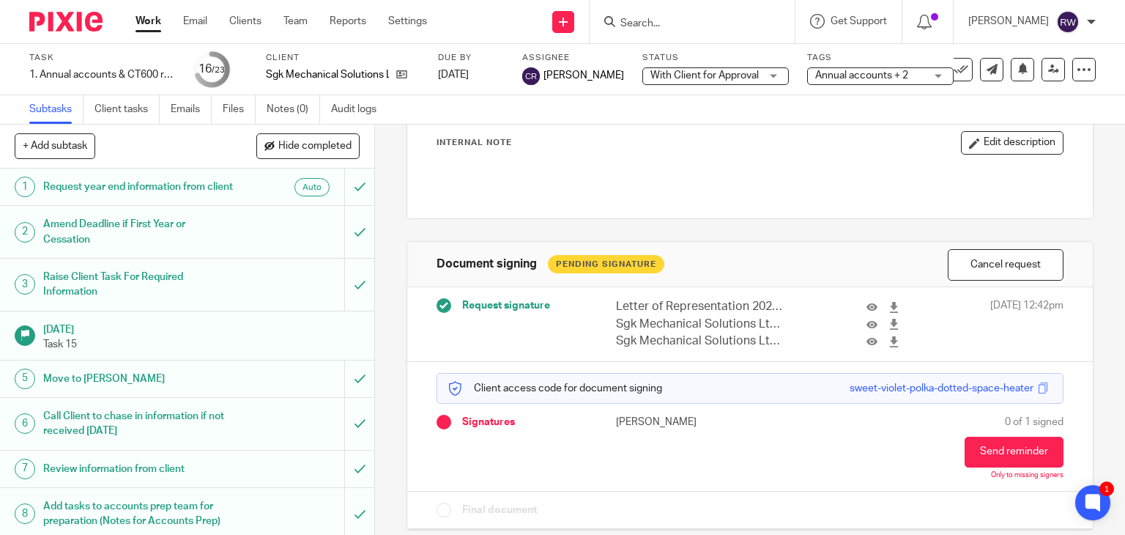
scroll to position [100, 0]
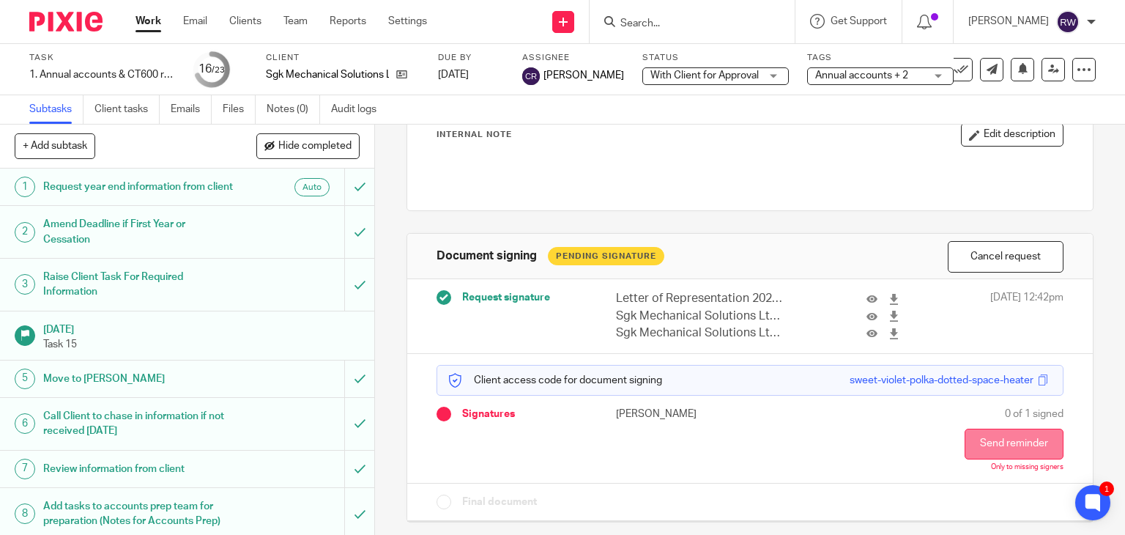
click at [1002, 454] on button "Send reminder" at bounding box center [1014, 444] width 99 height 31
click at [1002, 444] on button "Send reminder" at bounding box center [1014, 444] width 99 height 31
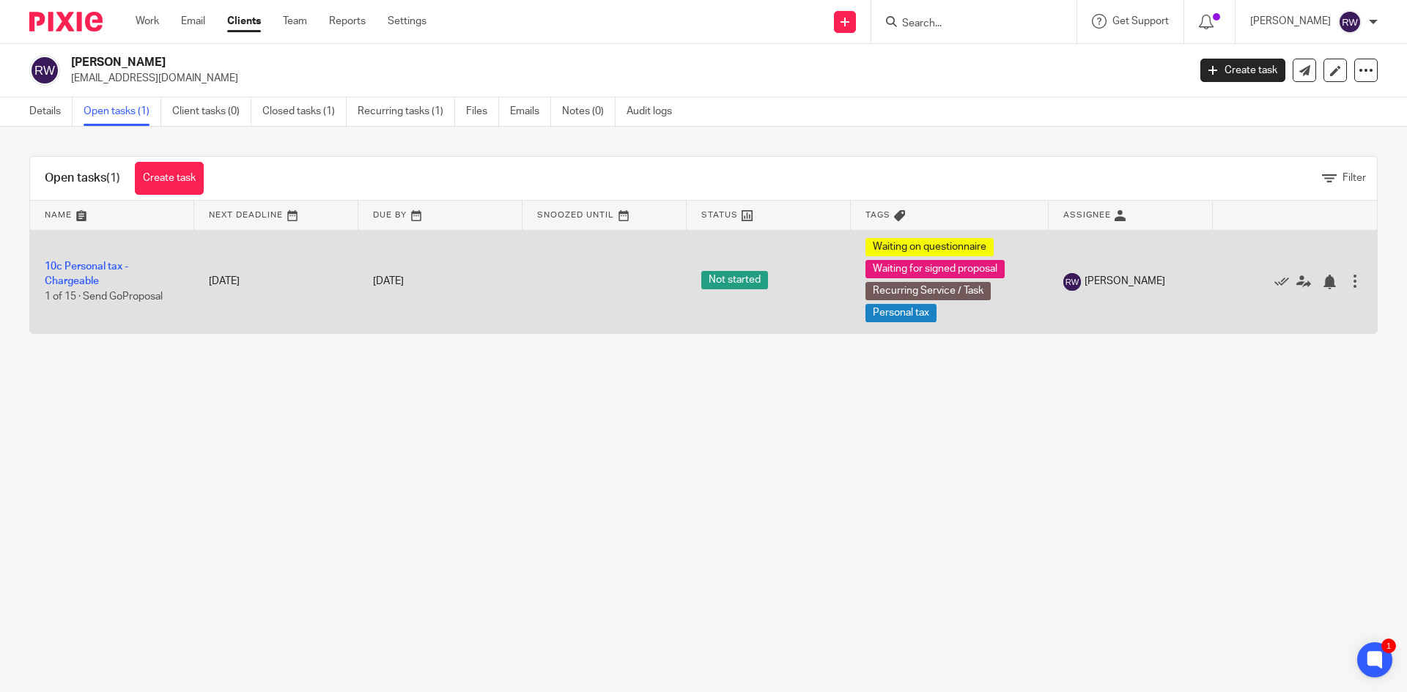
click at [94, 257] on td "10c Personal tax - Chargeable 1 of 15 · Send GoProposal" at bounding box center [112, 281] width 164 height 103
click at [89, 260] on td "10c Personal tax - Chargeable 1 of 15 · Send GoProposal" at bounding box center [112, 281] width 164 height 103
click at [86, 267] on link "10c Personal tax - Chargeable" at bounding box center [87, 274] width 84 height 25
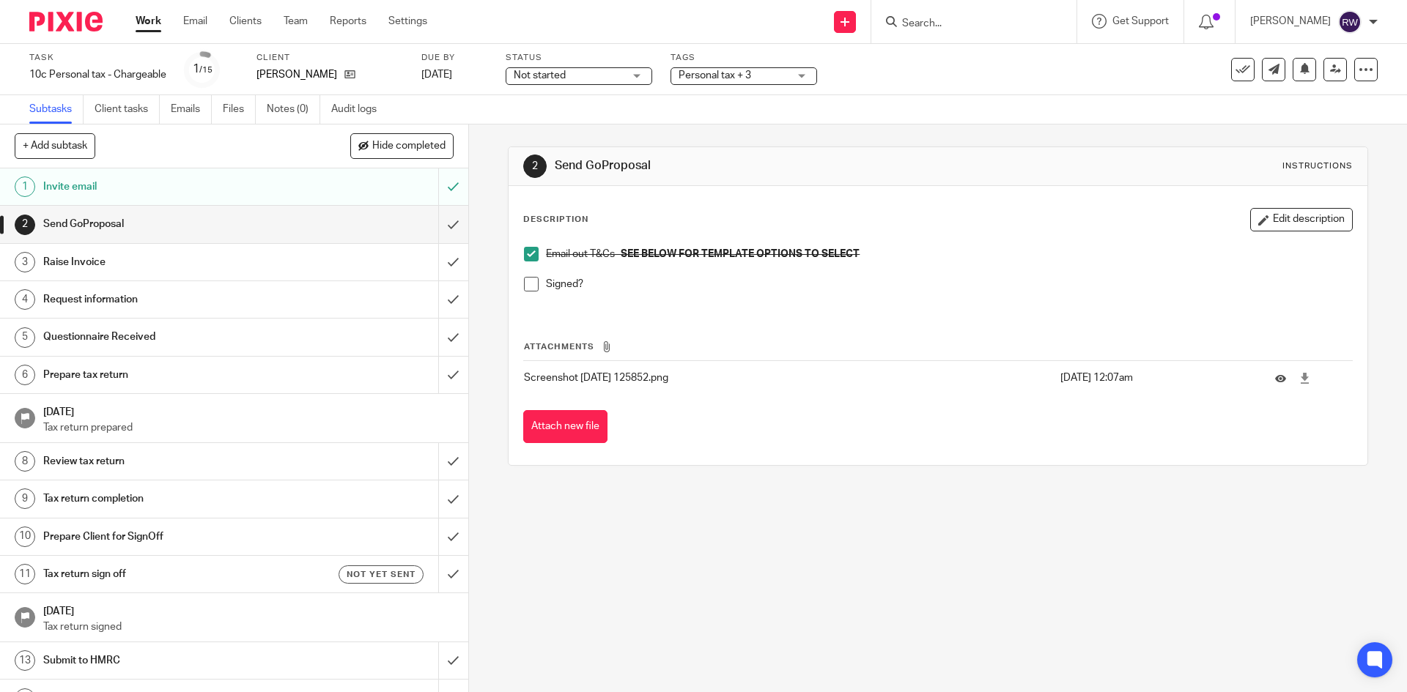
click at [525, 285] on span at bounding box center [531, 284] width 15 height 15
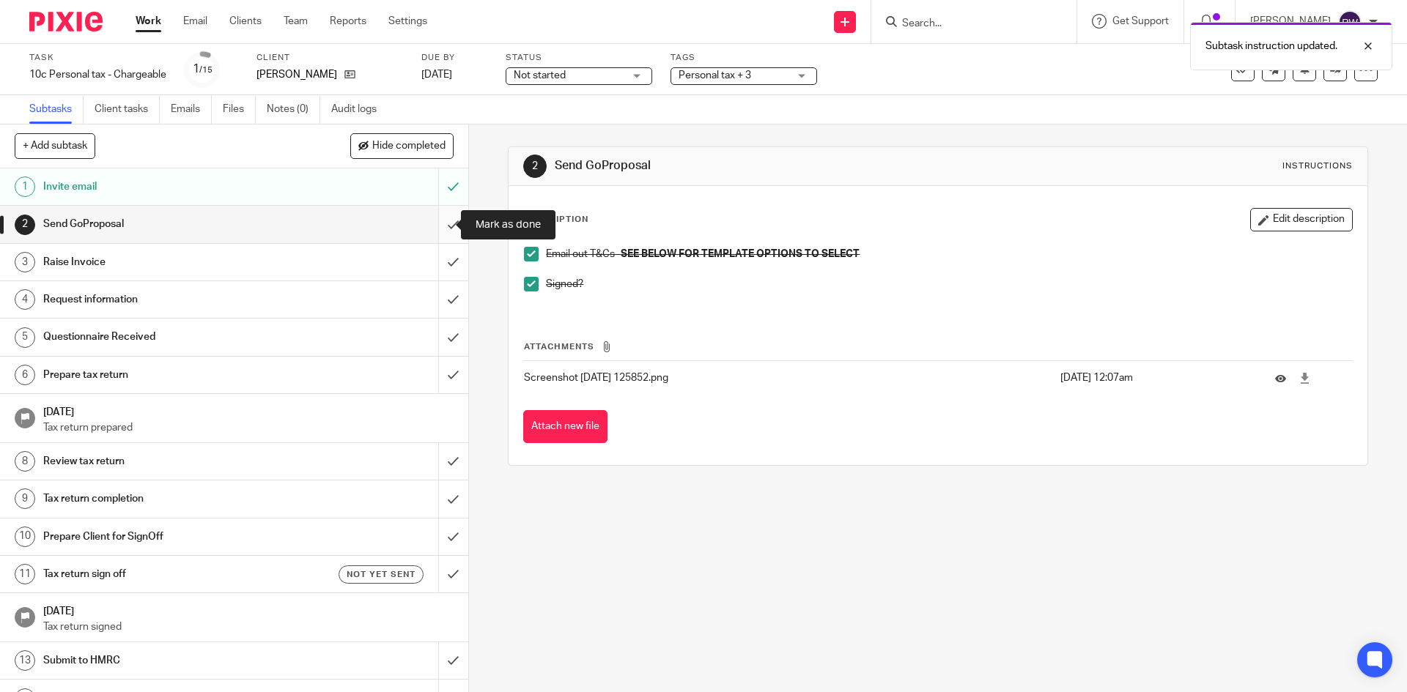
click at [440, 232] on input "submit" at bounding box center [234, 224] width 468 height 37
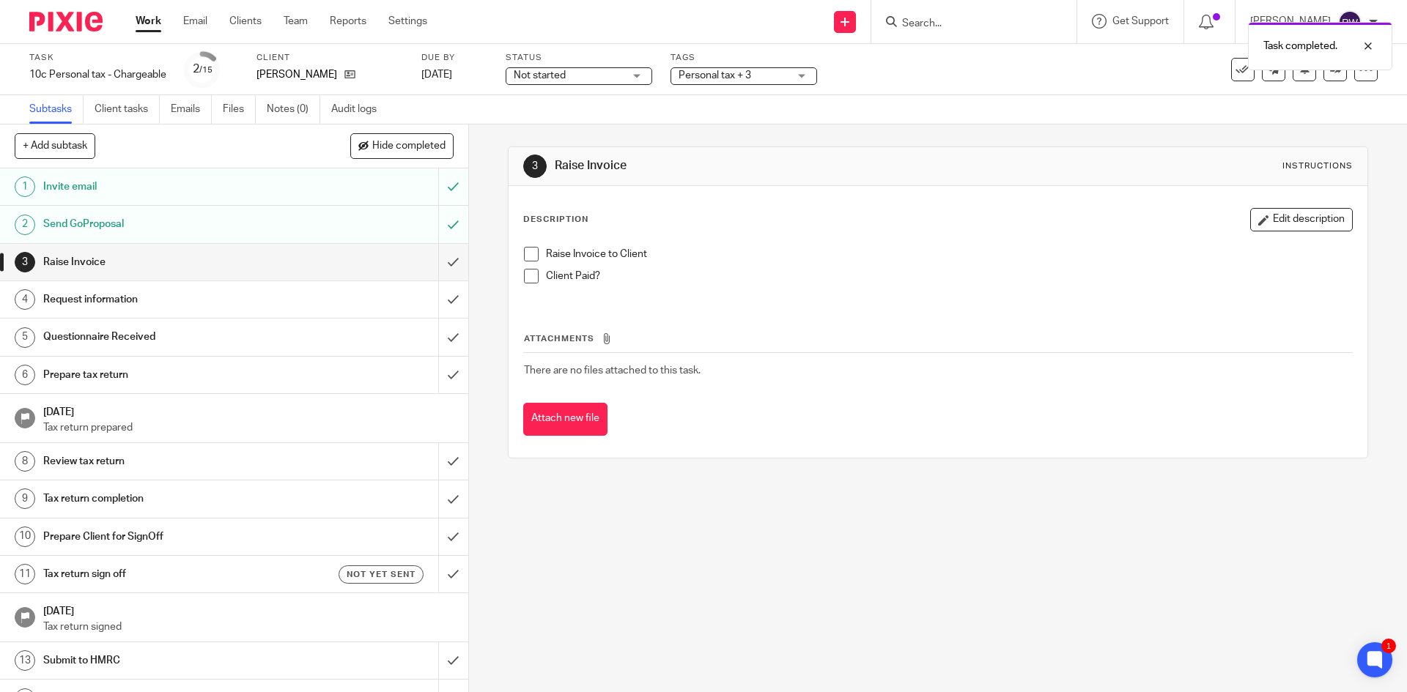
click at [524, 251] on span at bounding box center [531, 254] width 15 height 15
click at [526, 269] on span at bounding box center [531, 276] width 15 height 15
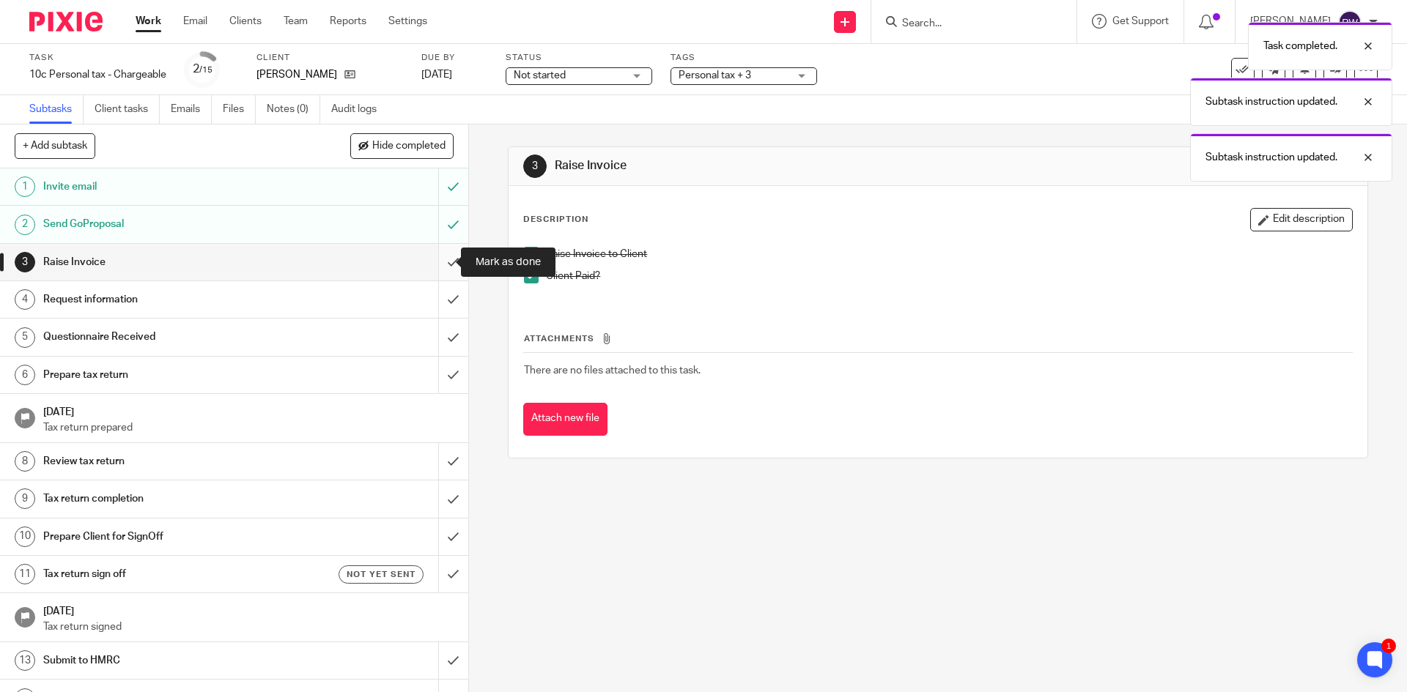
click at [450, 259] on input "submit" at bounding box center [234, 262] width 468 height 37
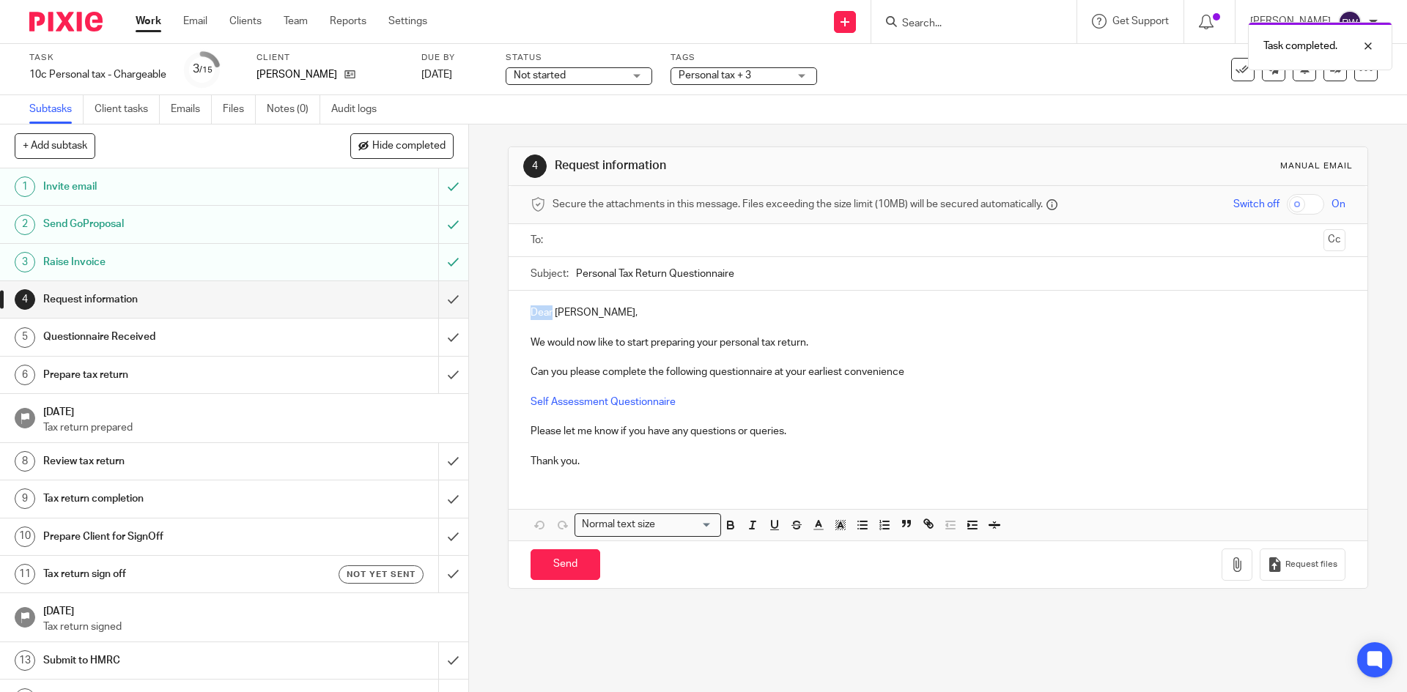
drag, startPoint x: 547, startPoint y: 308, endPoint x: 511, endPoint y: 311, distance: 36.8
click at [511, 311] on div "Dear [PERSON_NAME], We would now like to start preparing your personal tax retu…" at bounding box center [938, 385] width 858 height 189
click at [586, 234] on input "text" at bounding box center [937, 240] width 759 height 17
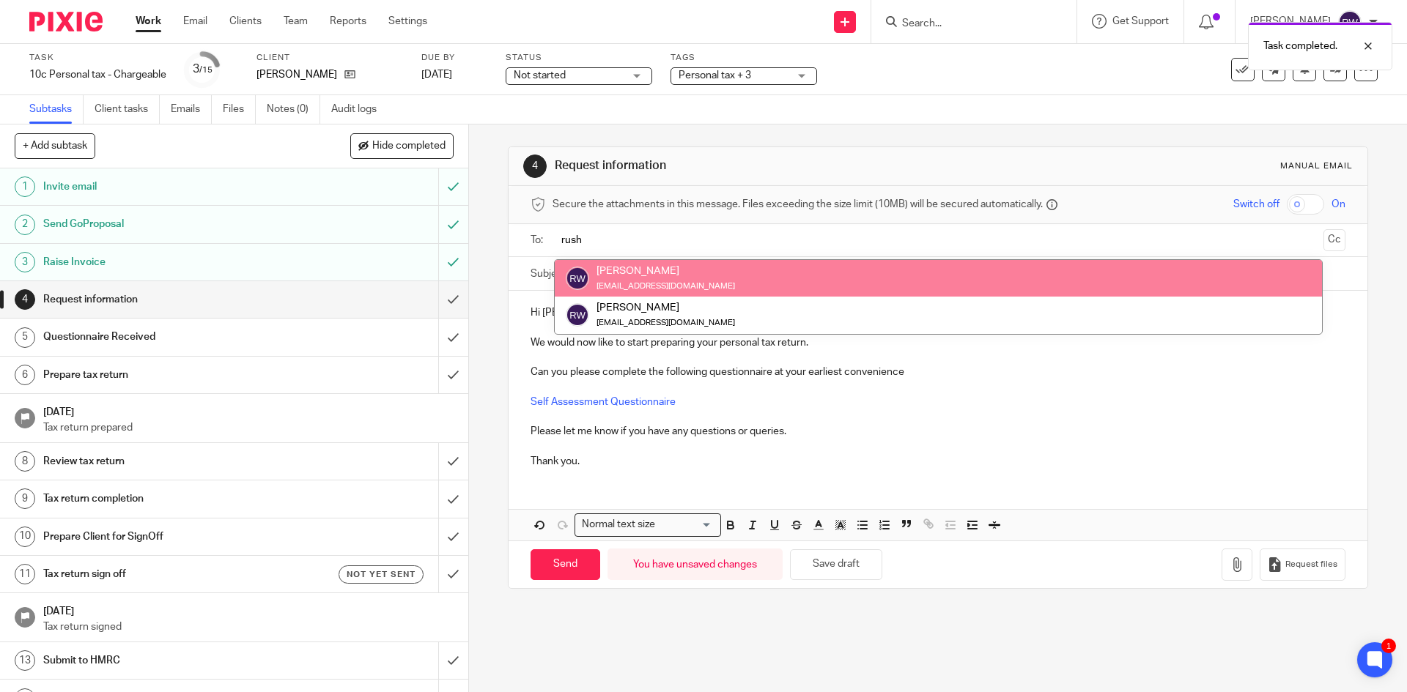
type input "rush"
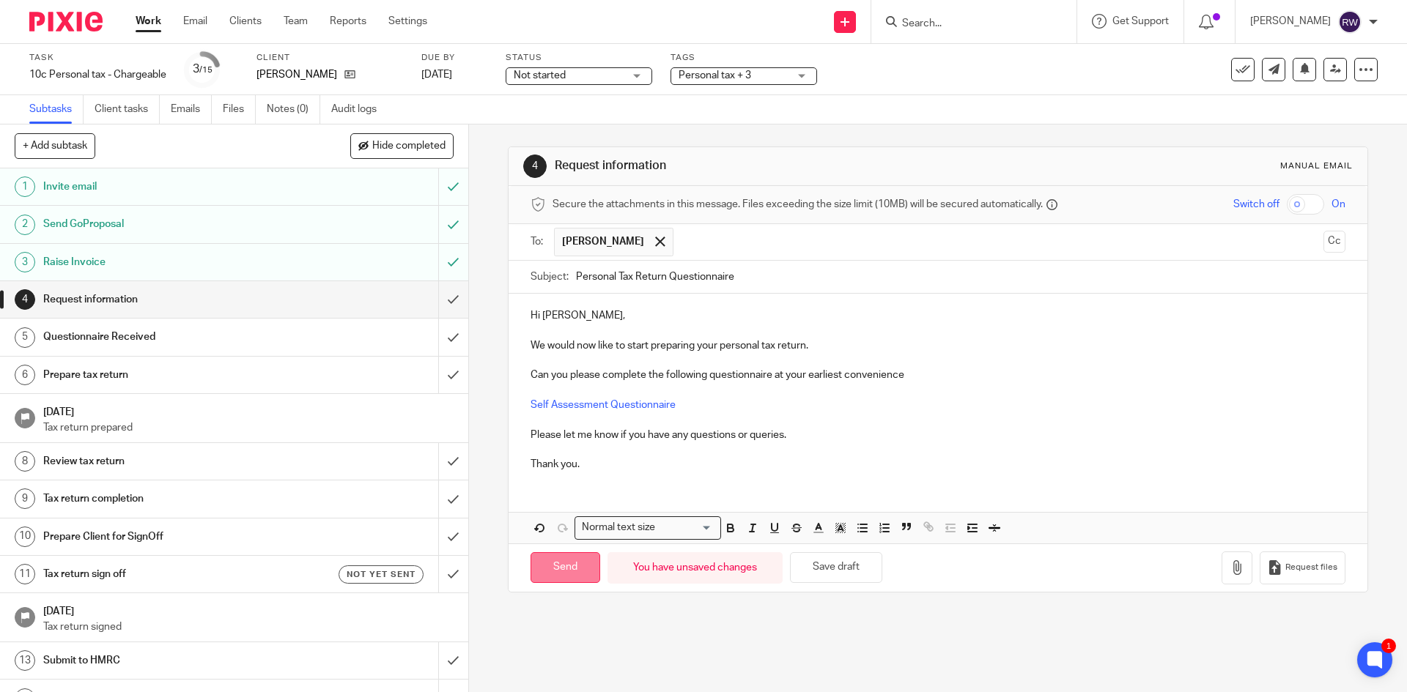
click at [562, 558] on input "Send" at bounding box center [566, 568] width 70 height 32
type input "Sent"
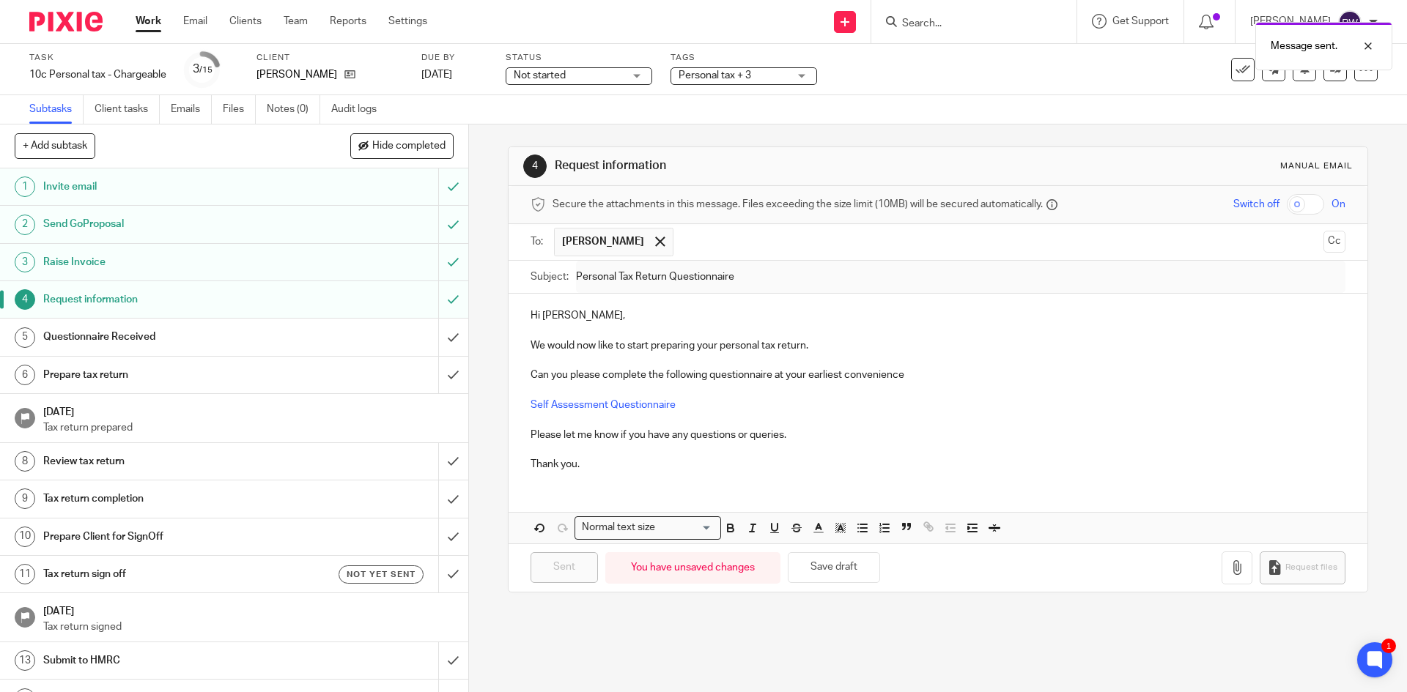
click at [774, 81] on span "Personal tax + 3" at bounding box center [734, 75] width 110 height 15
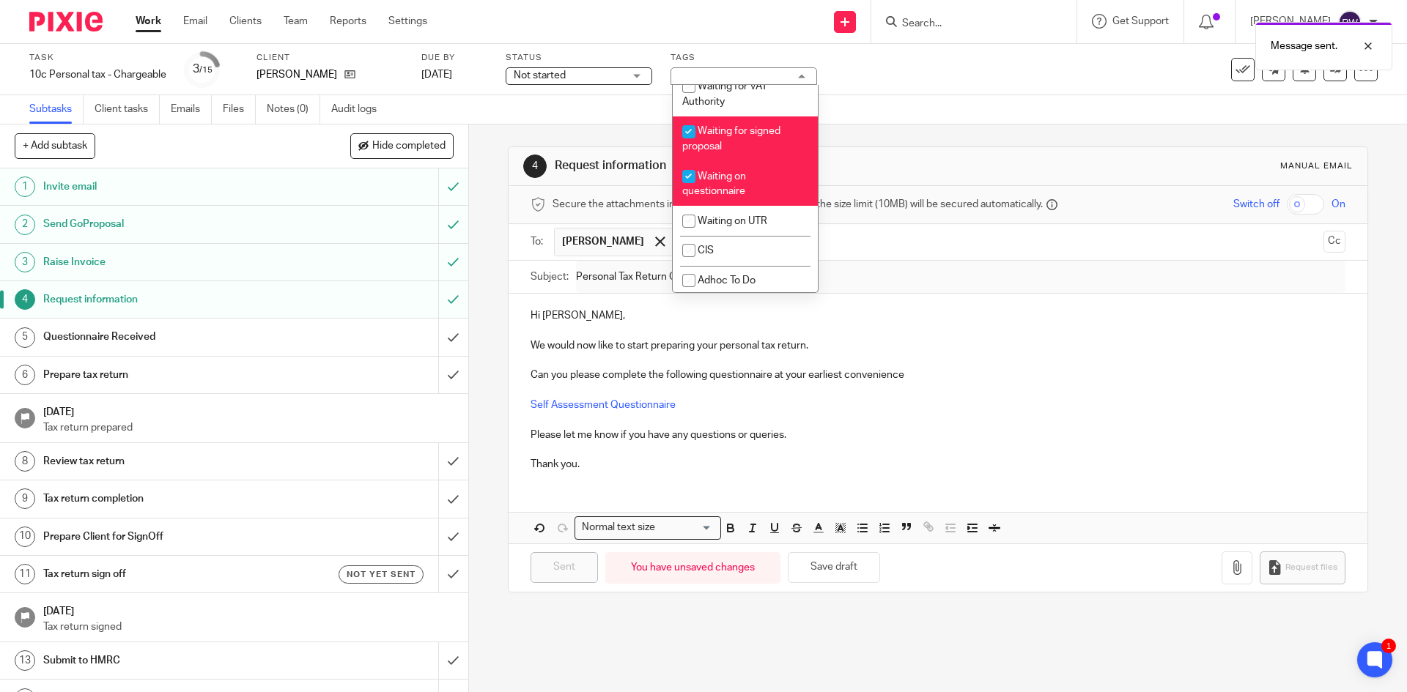
scroll to position [1195, 0]
click at [751, 155] on li "Waiting for signed proposal" at bounding box center [745, 133] width 145 height 45
checkbox input "false"
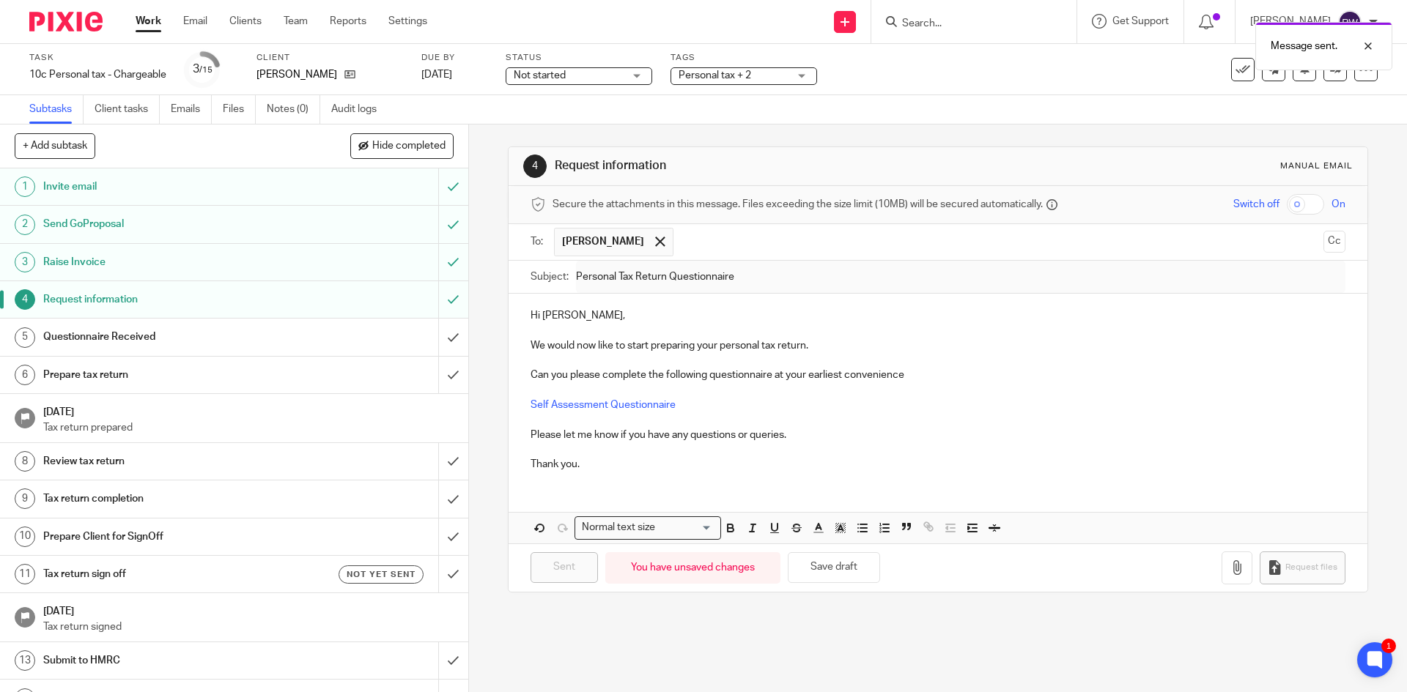
click at [932, 111] on div "Subtasks Client tasks Emails Files Notes (0) Audit logs" at bounding box center [703, 109] width 1407 height 29
click at [936, 26] on input "Search" at bounding box center [967, 24] width 132 height 13
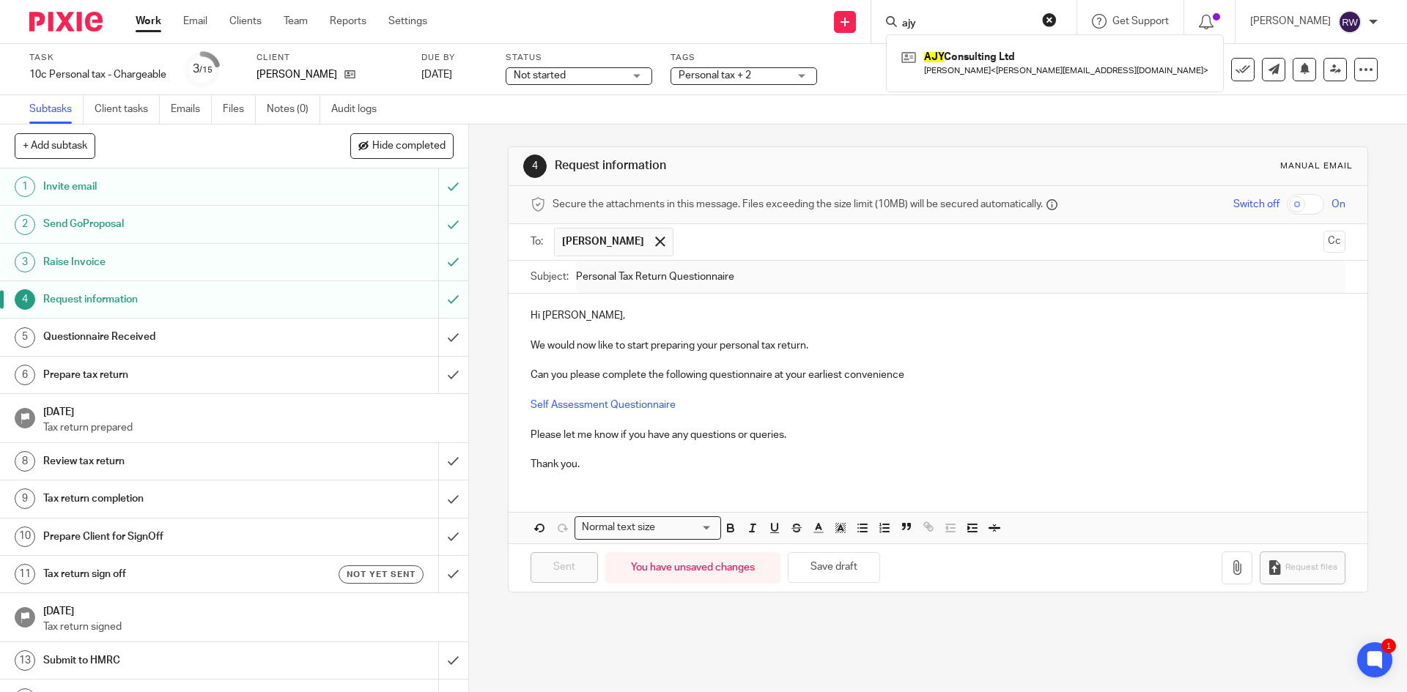
type input "ajy"
click at [955, 41] on div "AJY Consulting Ltd [PERSON_NAME] < [PERSON_NAME][EMAIL_ADDRESS][DOMAIN_NAME] >" at bounding box center [1055, 62] width 338 height 57
click at [957, 43] on div "AJY Consulting Ltd [PERSON_NAME] < [PERSON_NAME][EMAIL_ADDRESS][DOMAIN_NAME] >" at bounding box center [1055, 62] width 338 height 57
click at [962, 76] on link at bounding box center [1055, 63] width 314 height 34
click at [945, 44] on div "AJY Consulting Ltd Andrew Young < andrew.jc.young@gmail.com >" at bounding box center [1055, 62] width 338 height 57
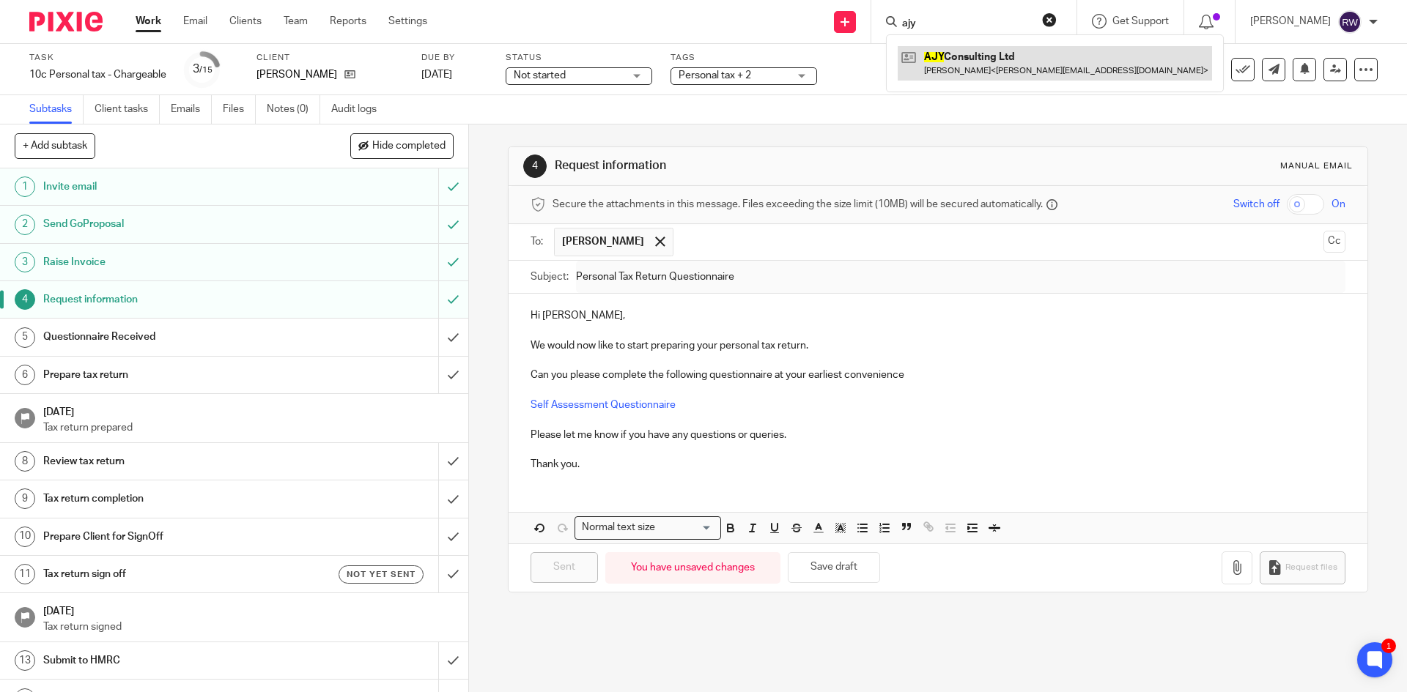
click at [958, 62] on link at bounding box center [1055, 63] width 314 height 34
click at [946, 66] on link at bounding box center [1055, 63] width 314 height 34
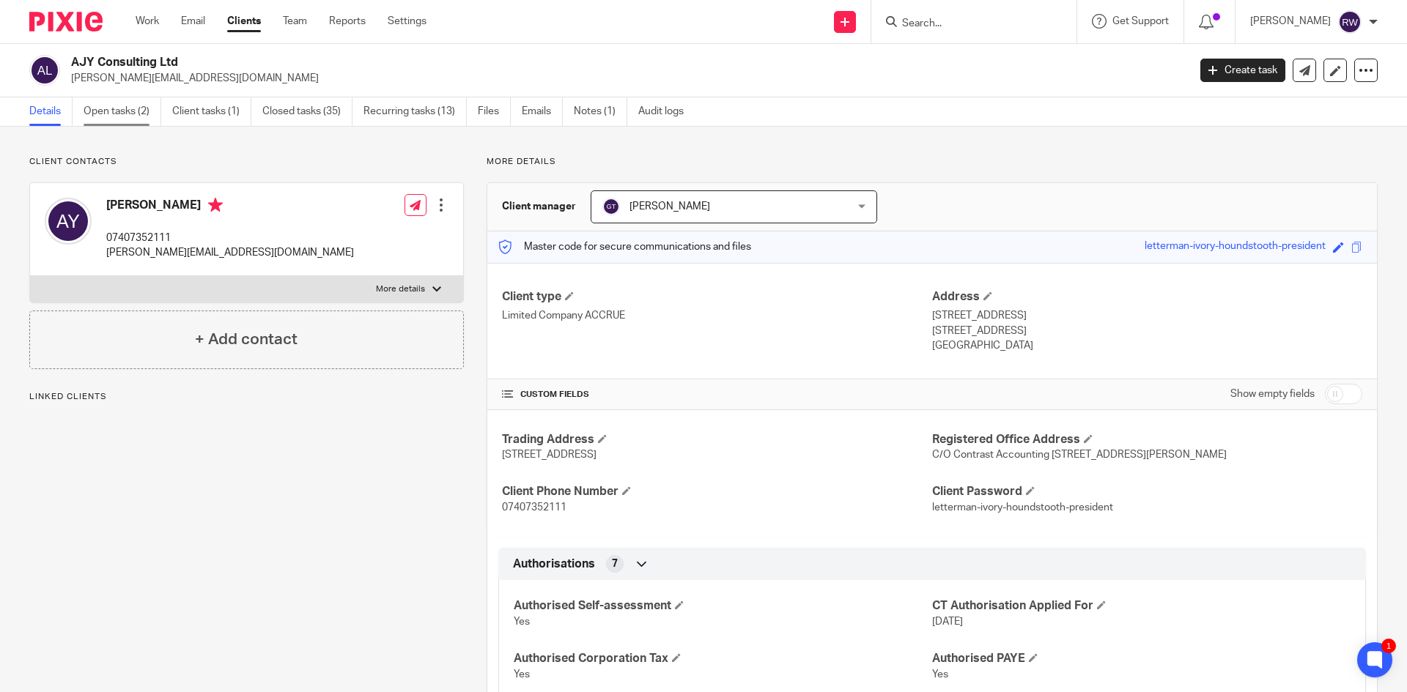
click at [139, 108] on link "Open tasks (2)" at bounding box center [123, 111] width 78 height 29
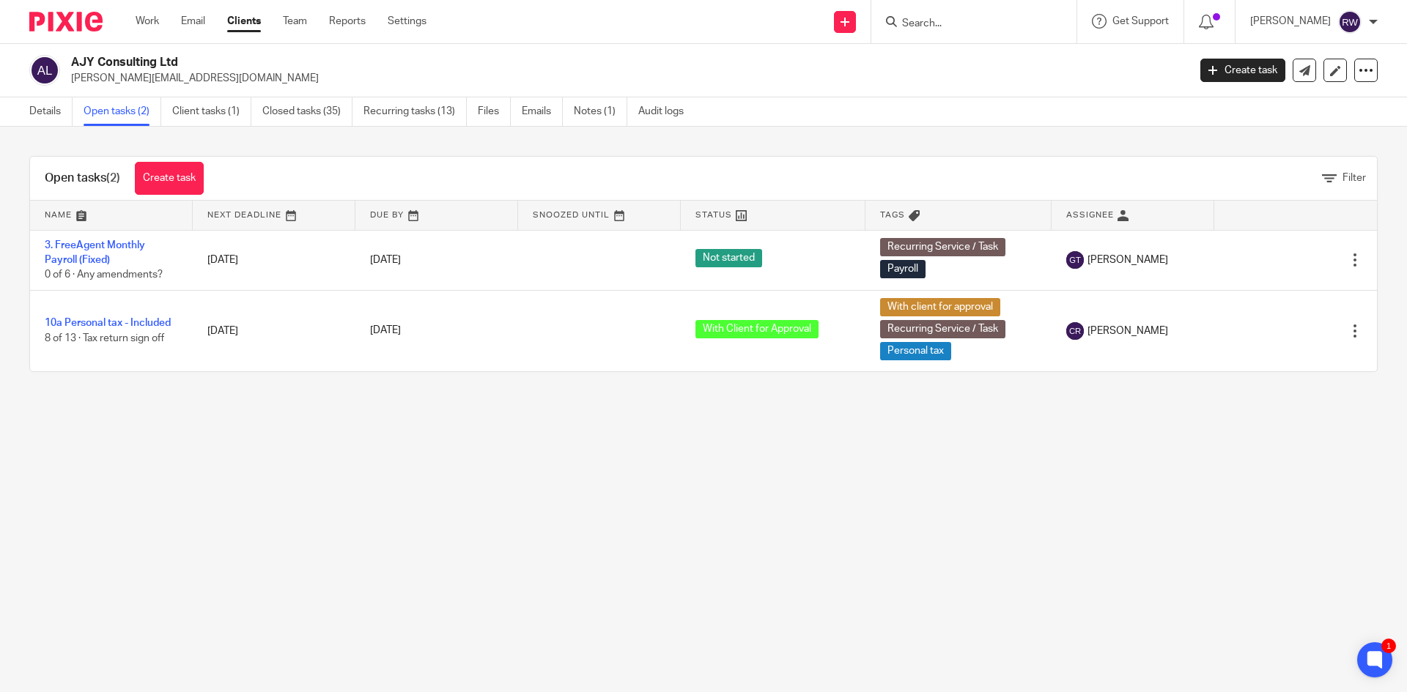
click at [945, 26] on input "Search" at bounding box center [967, 24] width 132 height 13
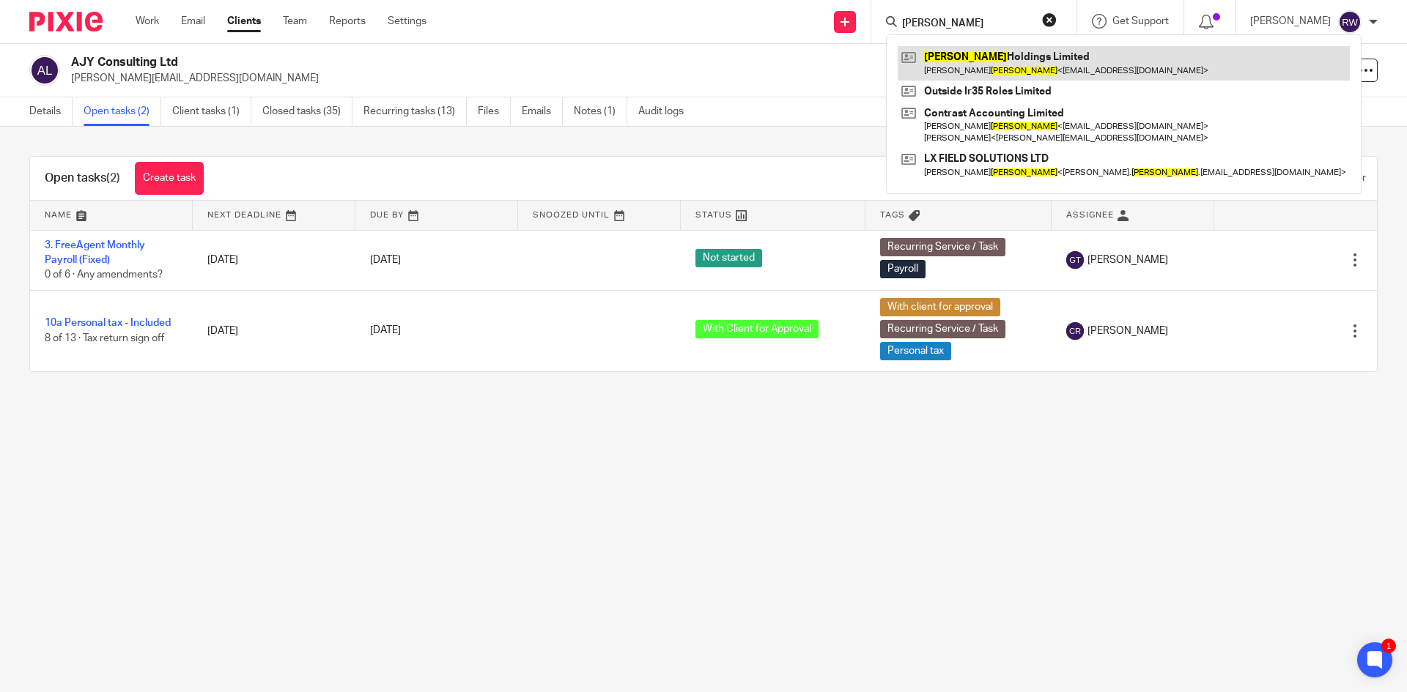
type input "whitfield"
click at [975, 51] on link at bounding box center [1124, 63] width 452 height 34
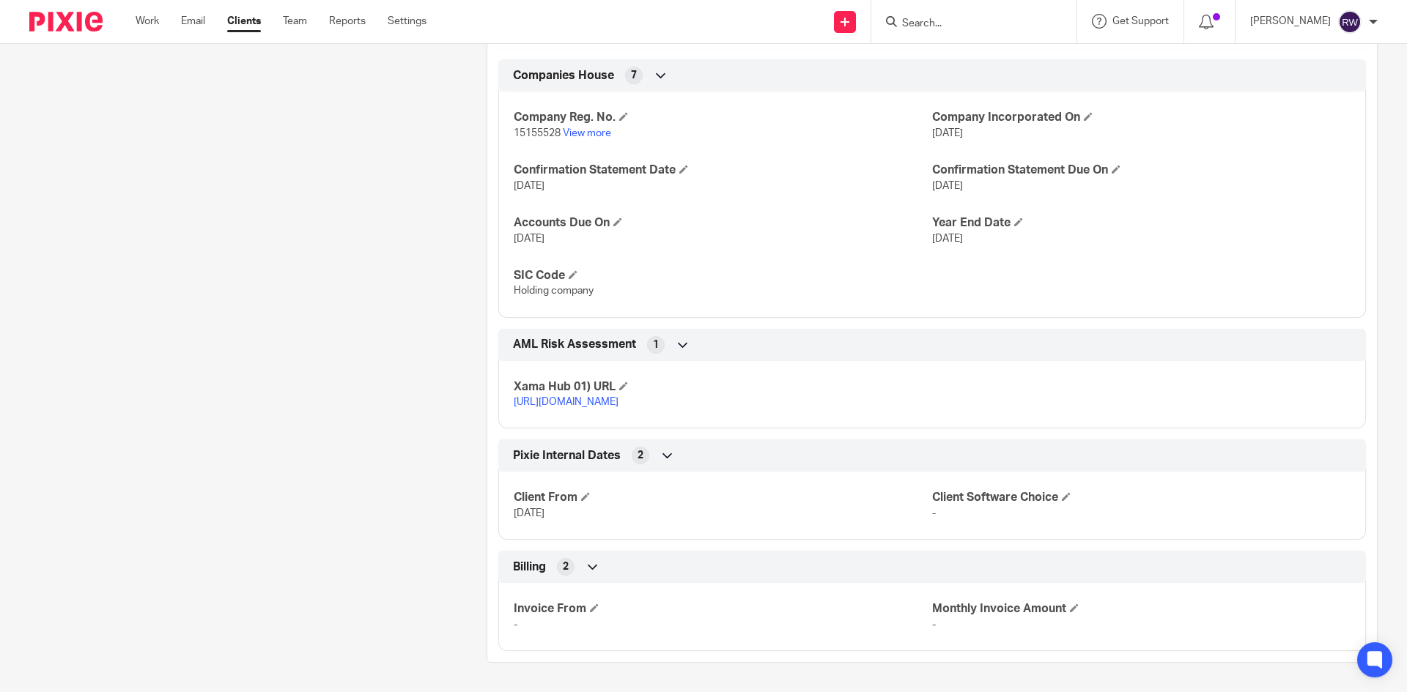
scroll to position [451, 0]
click at [577, 268] on h4 "SIC Code" at bounding box center [723, 275] width 418 height 15
click at [570, 270] on span at bounding box center [573, 274] width 9 height 9
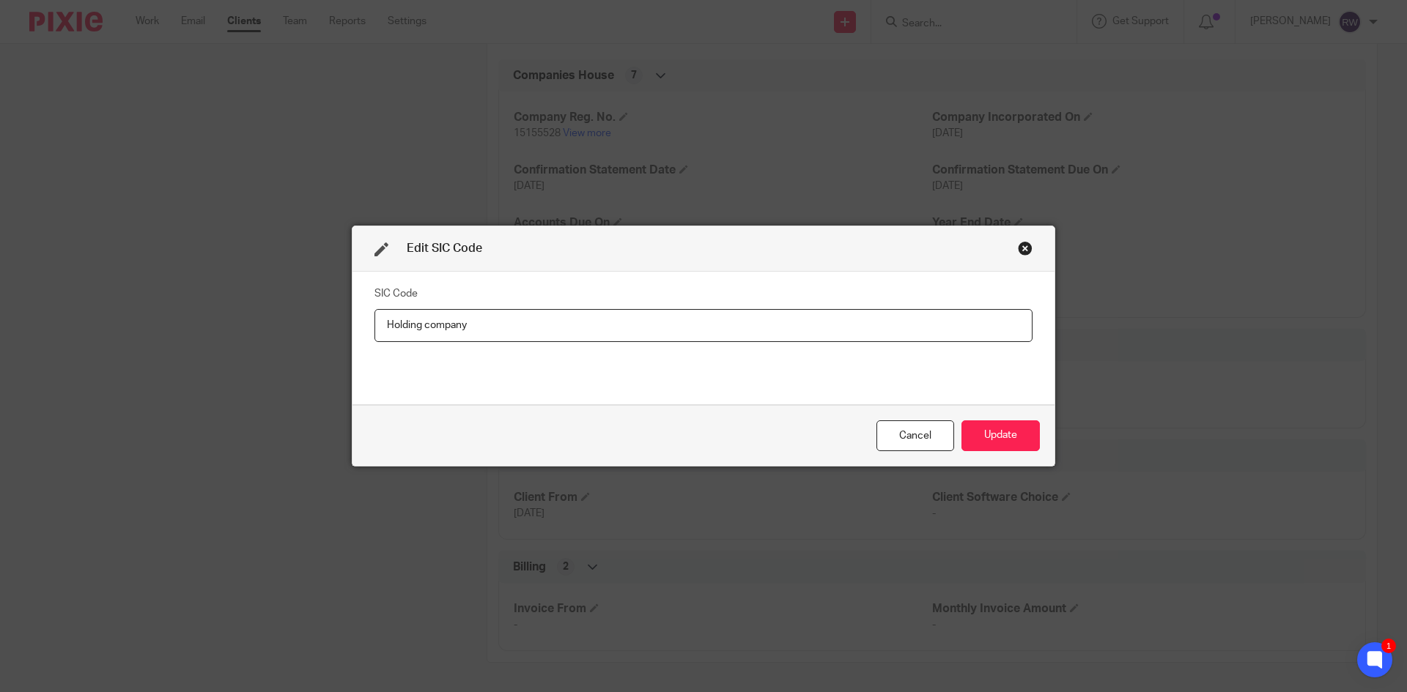
drag, startPoint x: 498, startPoint y: 323, endPoint x: 265, endPoint y: 313, distance: 234.0
click at [265, 314] on div "Edit SIC Code SIC Code Holding company Cancel Update" at bounding box center [703, 346] width 1407 height 692
click at [570, 320] on input "text" at bounding box center [703, 325] width 658 height 33
drag, startPoint x: 570, startPoint y: 320, endPoint x: 261, endPoint y: 331, distance: 309.4
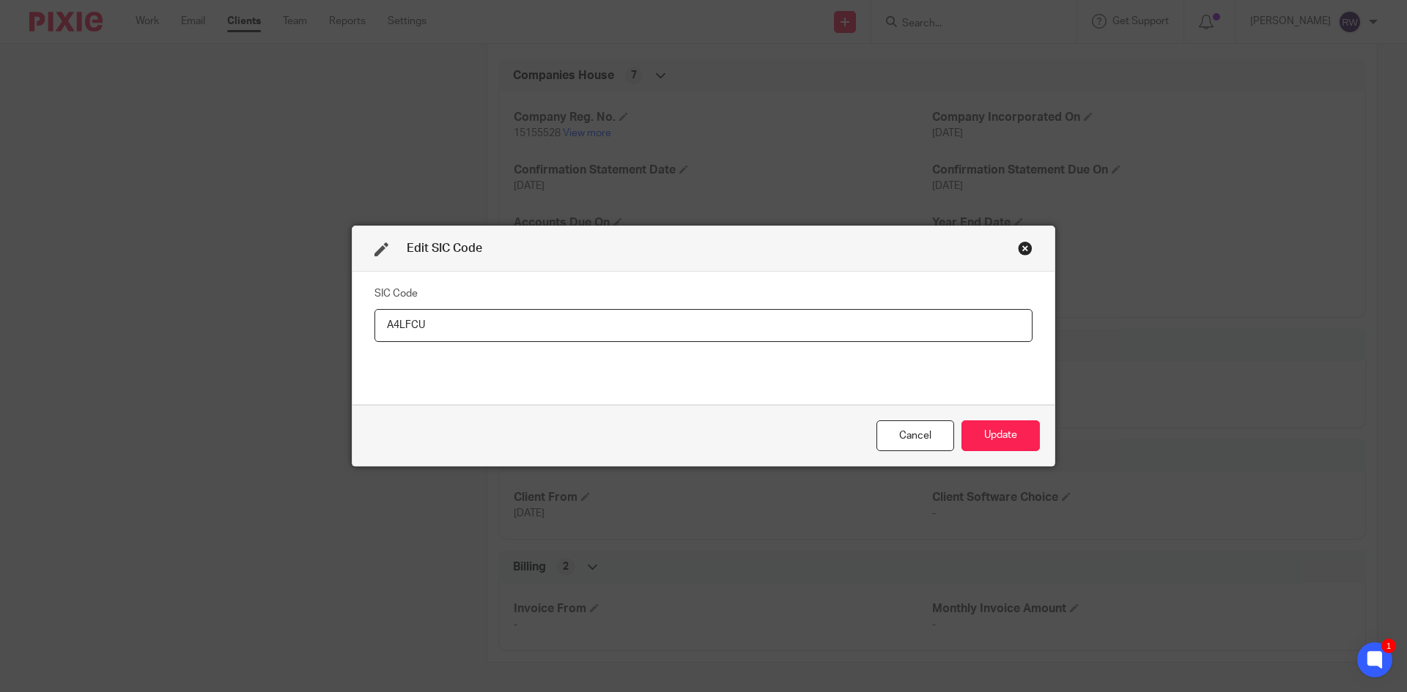
click at [261, 331] on div "Edit SIC Code SIC Code A4LFCU Cancel Update" at bounding box center [703, 346] width 1407 height 692
type input "A4LFCU"
click at [1000, 441] on button "Update" at bounding box center [1000, 437] width 78 height 32
